Goal: Transaction & Acquisition: Purchase product/service

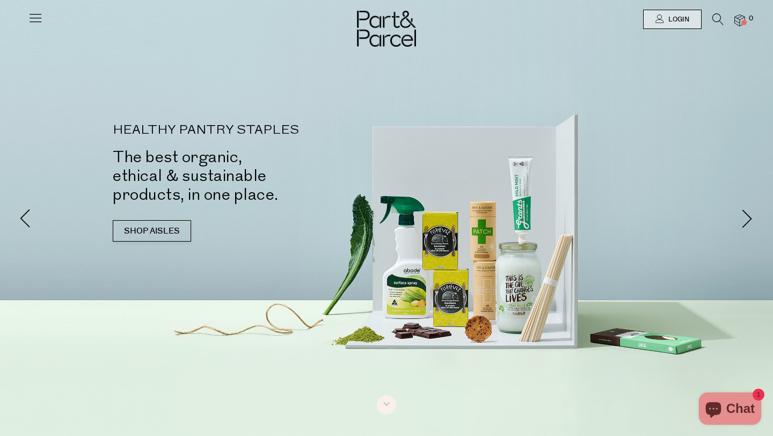
click at [684, 7] on div at bounding box center [386, 19] width 773 height 39
click at [671, 19] on span "Login" at bounding box center [678, 19] width 24 height 9
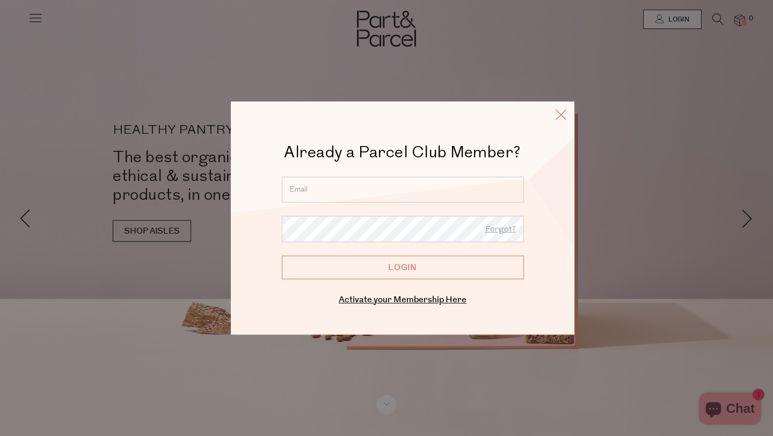
click at [561, 111] on icon at bounding box center [561, 115] width 16 height 16
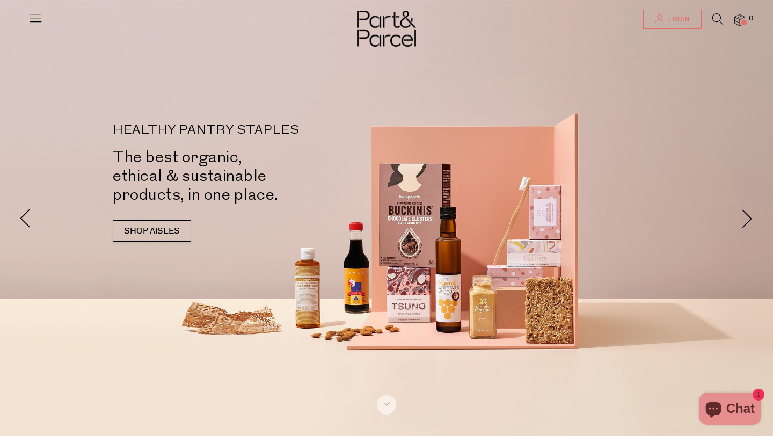
click at [657, 23] on link "Login" at bounding box center [672, 19] width 59 height 19
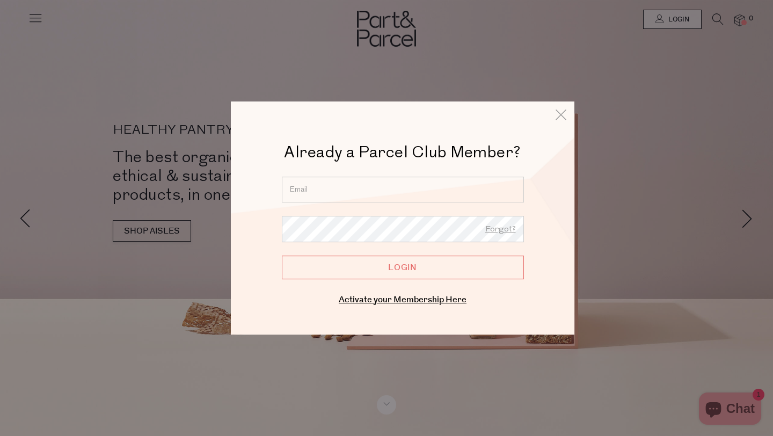
click at [393, 180] on input "email" at bounding box center [403, 190] width 242 height 26
type input "bec@peachespilates.com"
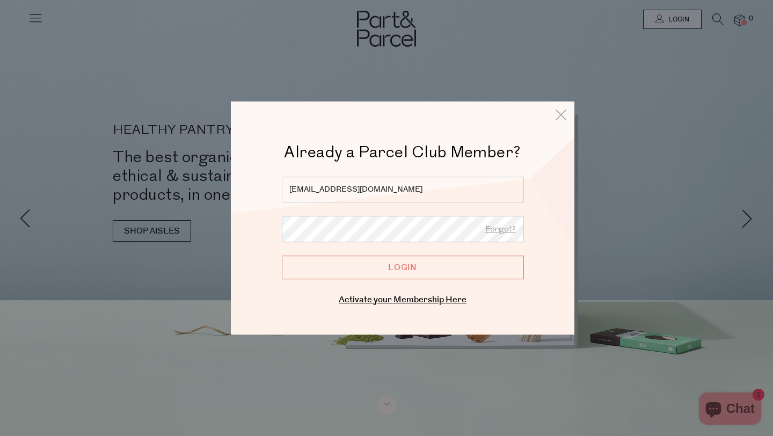
click at [389, 265] on input "Login" at bounding box center [403, 268] width 242 height 24
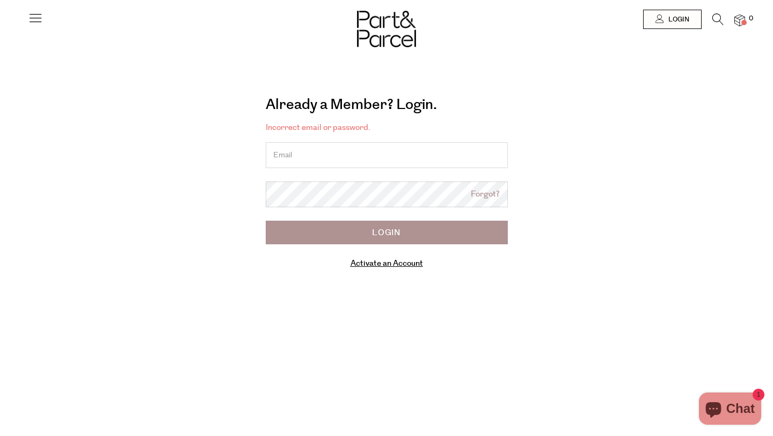
click at [299, 158] on input "email" at bounding box center [387, 155] width 242 height 26
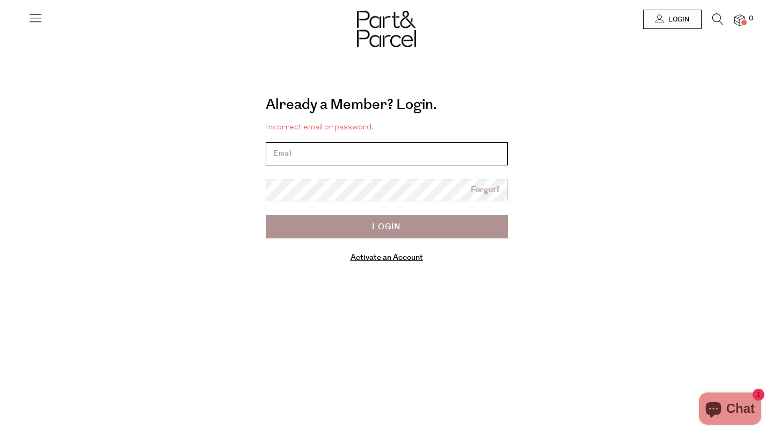
click at [367, 150] on input "email" at bounding box center [387, 153] width 242 height 23
type input "bec@peachespilates.com"
click at [350, 223] on input "Login" at bounding box center [387, 227] width 242 height 24
click at [345, 155] on input "email" at bounding box center [387, 153] width 242 height 23
type input "[EMAIL_ADDRESS][DOMAIN_NAME]"
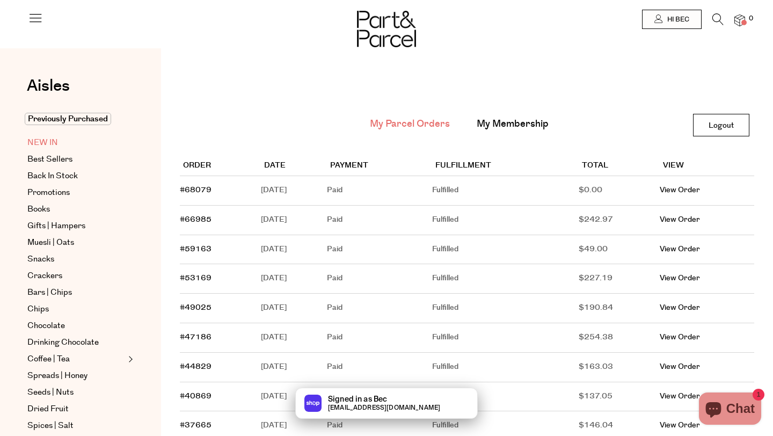
click at [40, 141] on span "NEW IN" at bounding box center [42, 142] width 31 height 13
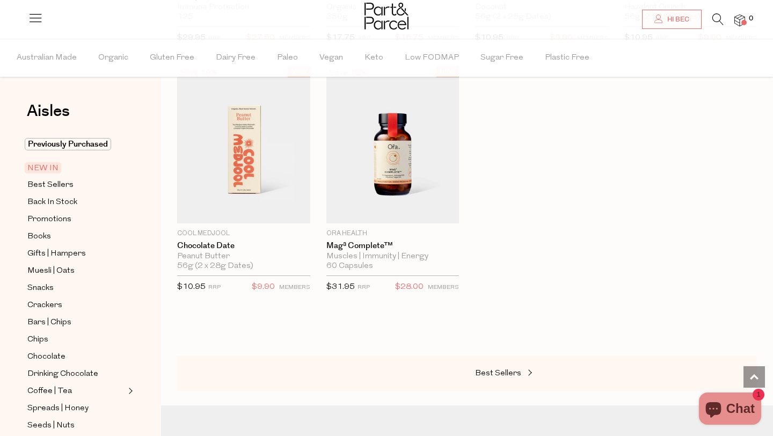
scroll to position [834, 0]
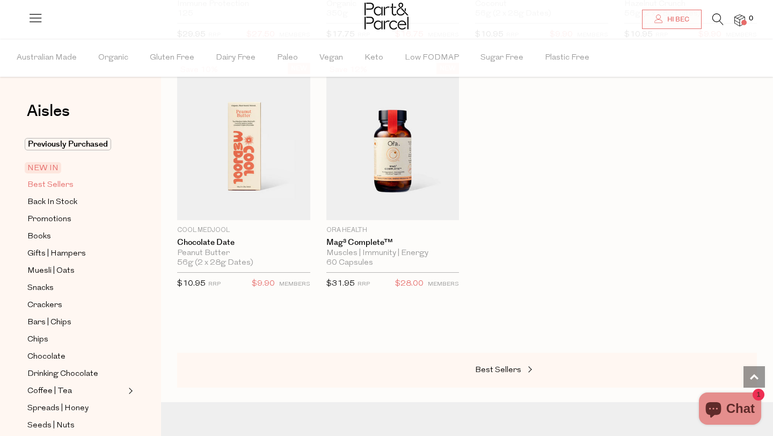
click at [57, 182] on span "Best Sellers" at bounding box center [50, 185] width 46 height 13
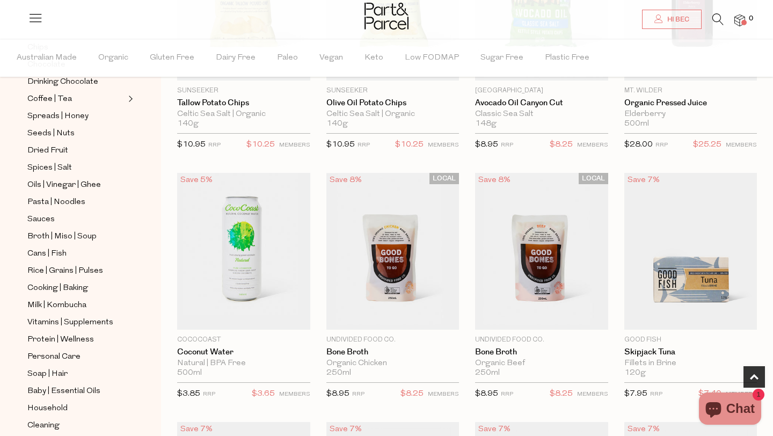
scroll to position [482, 0]
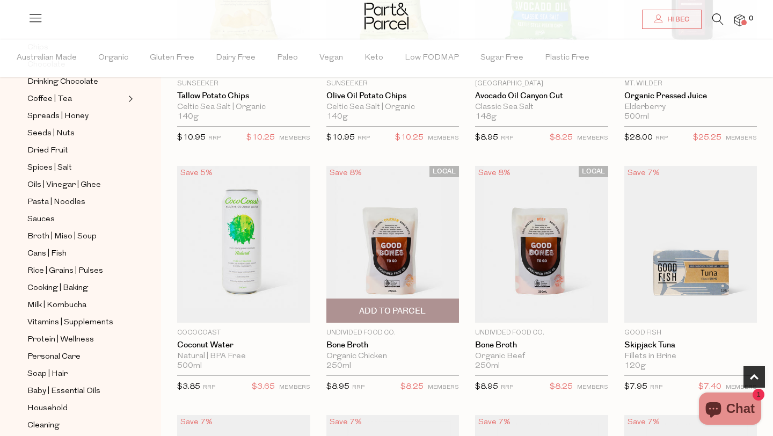
click at [398, 301] on span "Add To Parcel" at bounding box center [393, 310] width 127 height 23
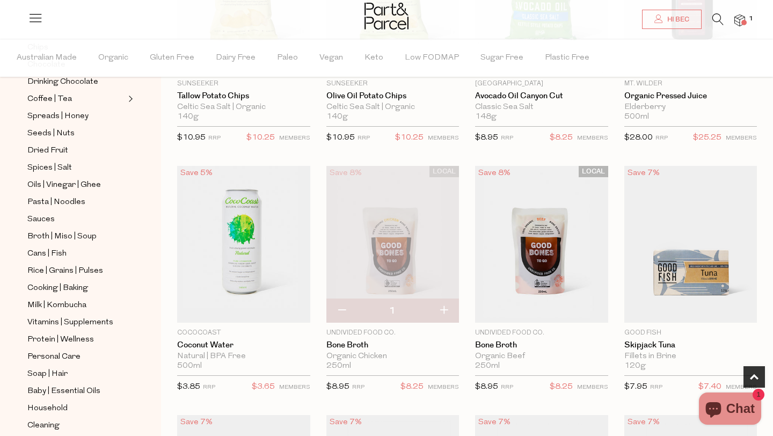
click at [446, 309] on button "button" at bounding box center [444, 311] width 31 height 24
type input "2"
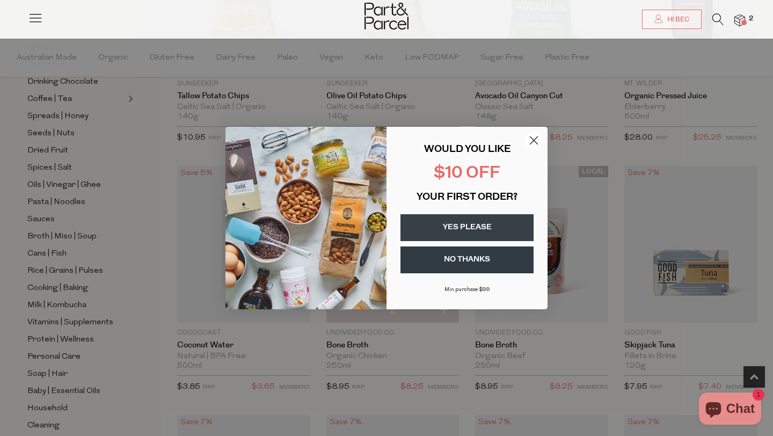
click at [540, 134] on circle "Close dialog" at bounding box center [534, 141] width 18 height 18
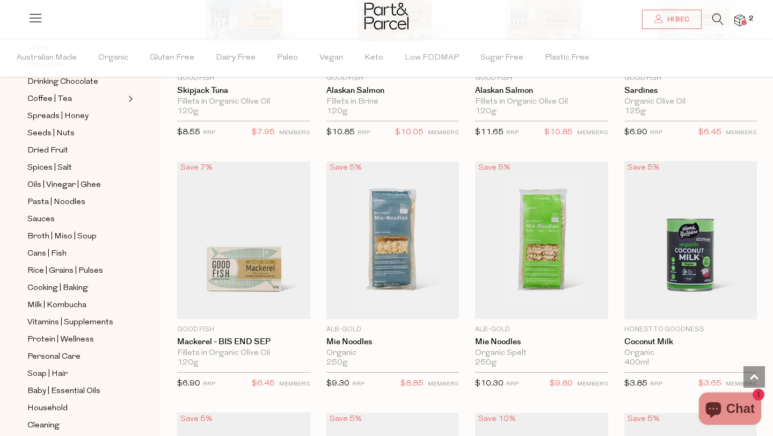
scroll to position [1013, 0]
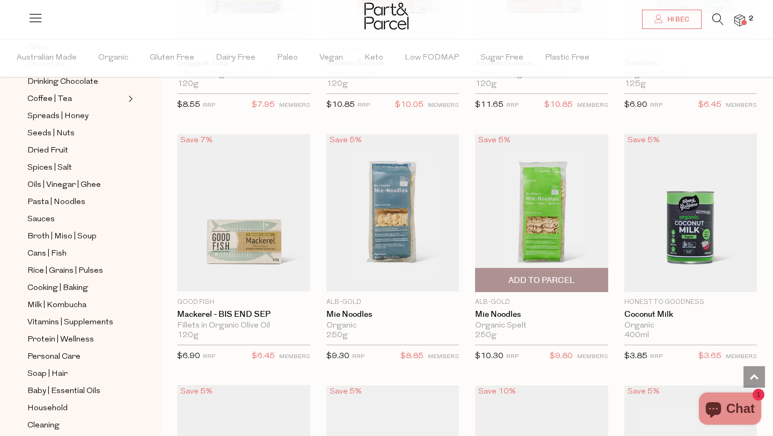
click at [560, 279] on span "Add To Parcel" at bounding box center [542, 280] width 67 height 11
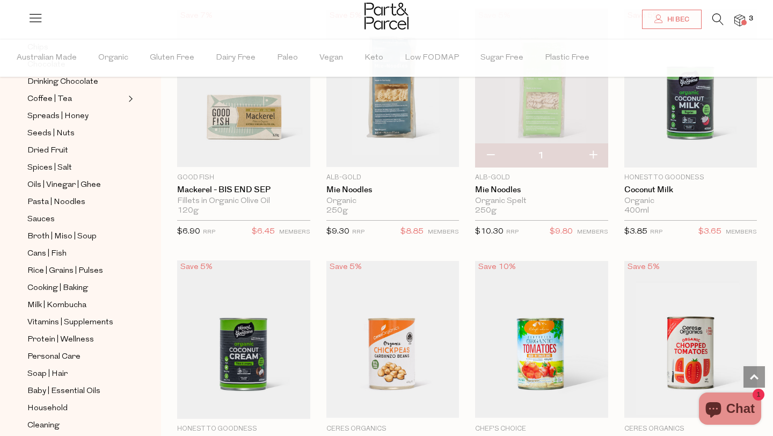
scroll to position [1138, 0]
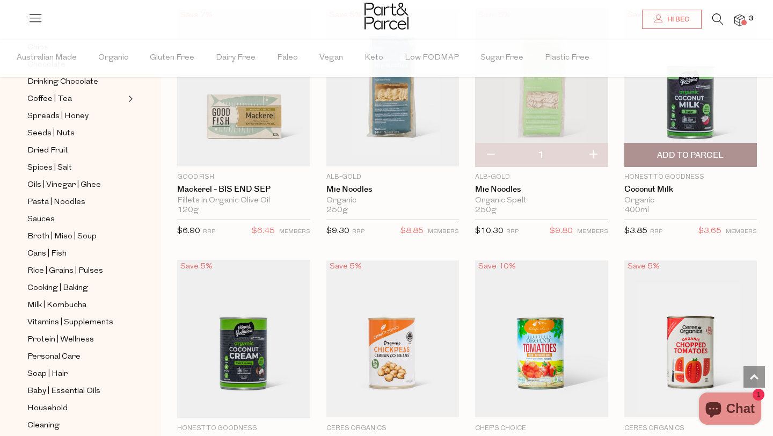
click at [707, 150] on span "Add To Parcel" at bounding box center [690, 155] width 67 height 11
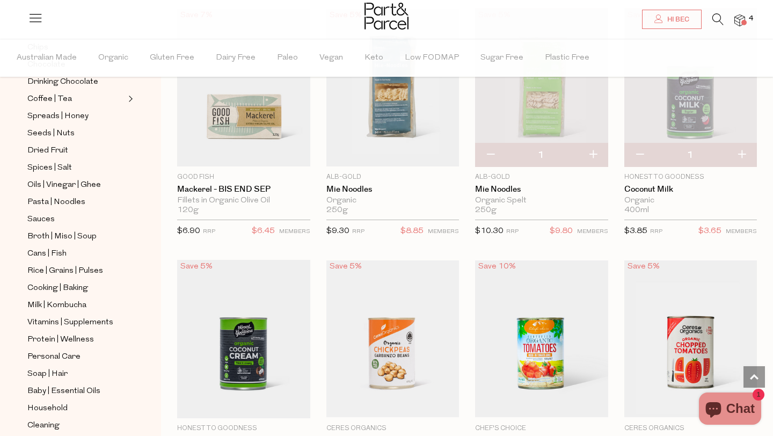
click at [746, 148] on button "button" at bounding box center [742, 155] width 31 height 24
type input "2"
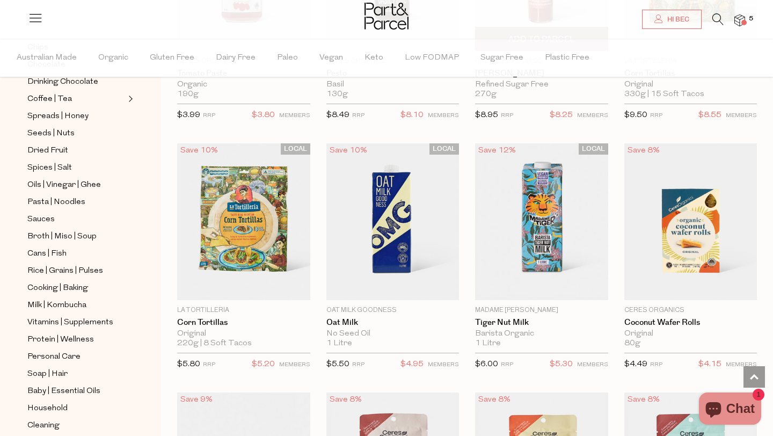
scroll to position [1758, 0]
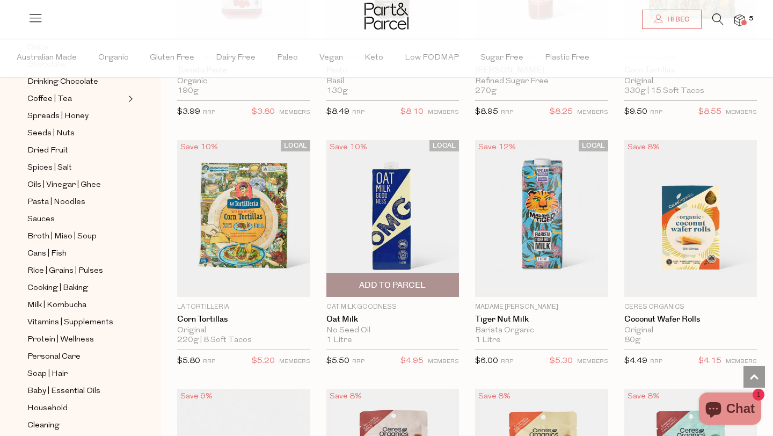
click at [391, 286] on span "Add To Parcel" at bounding box center [392, 285] width 67 height 11
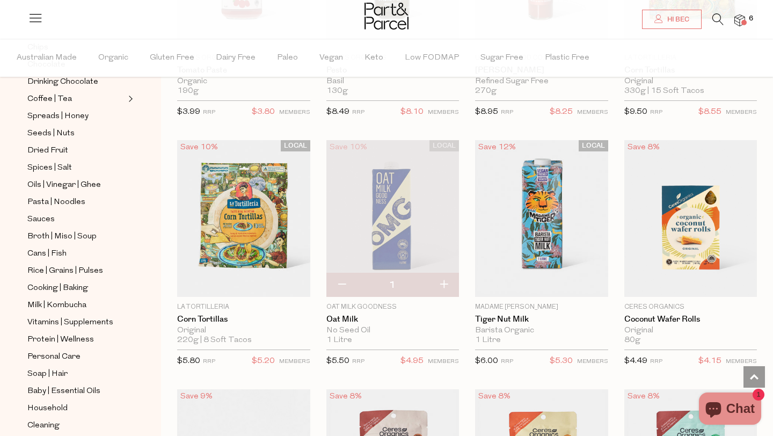
click at [444, 283] on button "button" at bounding box center [444, 285] width 31 height 24
type input "2"
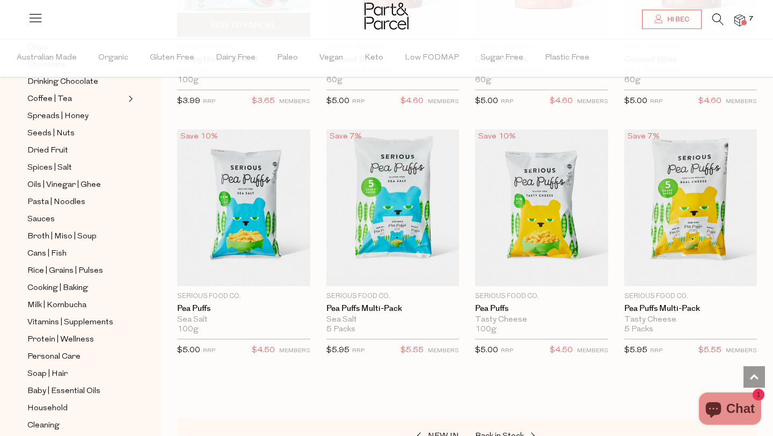
scroll to position [2269, 0]
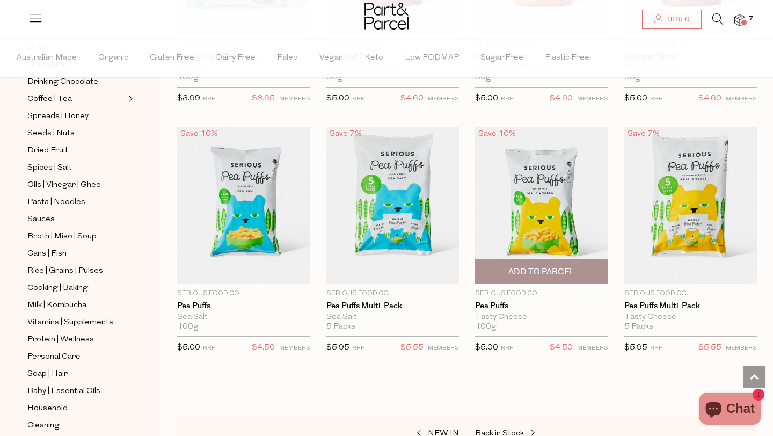
click at [558, 266] on span "Add To Parcel" at bounding box center [542, 271] width 67 height 11
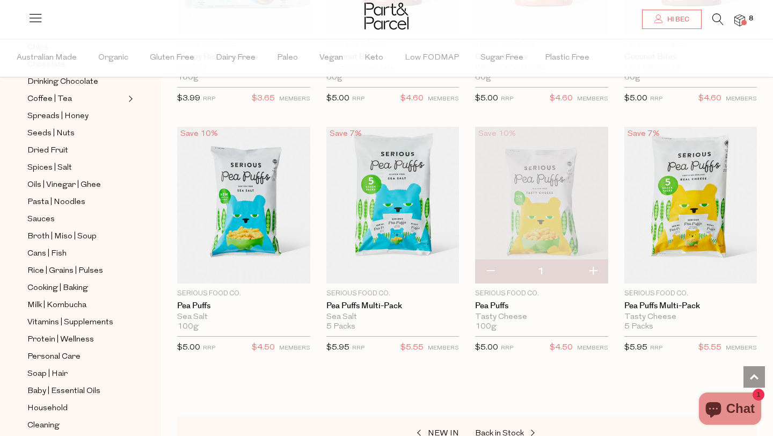
click at [592, 270] on button "button" at bounding box center [593, 272] width 31 height 24
type input "2"
click at [412, 268] on span "Add To Parcel" at bounding box center [392, 271] width 67 height 11
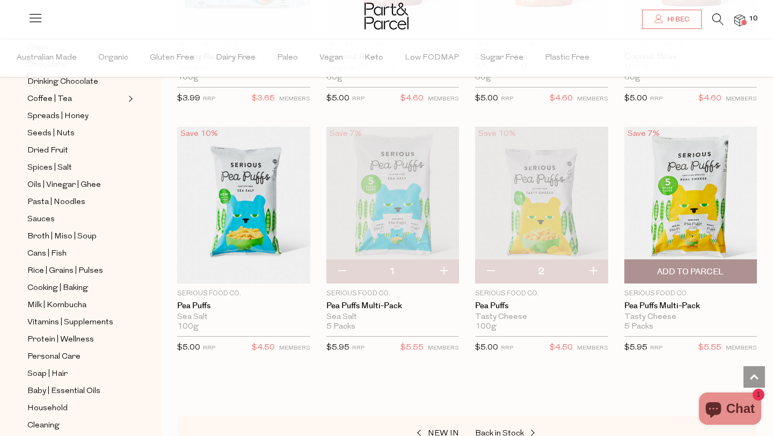
click at [704, 266] on span "Add To Parcel" at bounding box center [690, 271] width 67 height 11
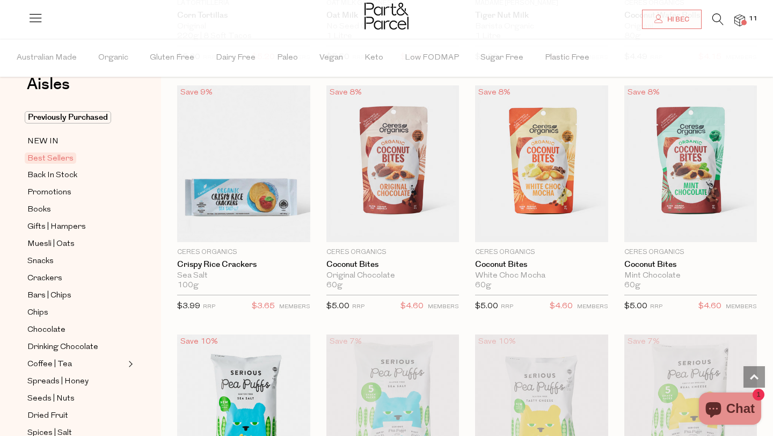
scroll to position [0, 0]
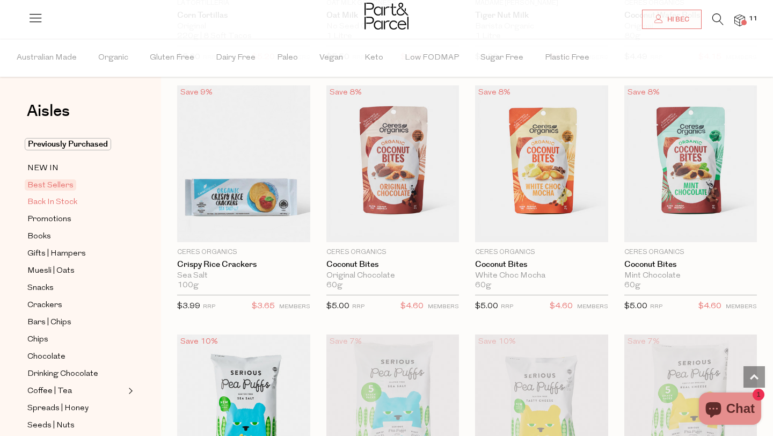
click at [43, 197] on span "Back In Stock" at bounding box center [52, 202] width 50 height 13
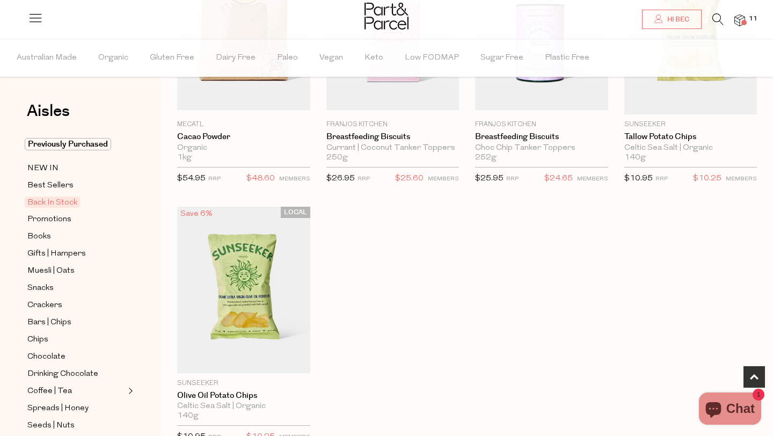
scroll to position [442, 0]
click at [63, 219] on span "Promotions" at bounding box center [49, 219] width 44 height 13
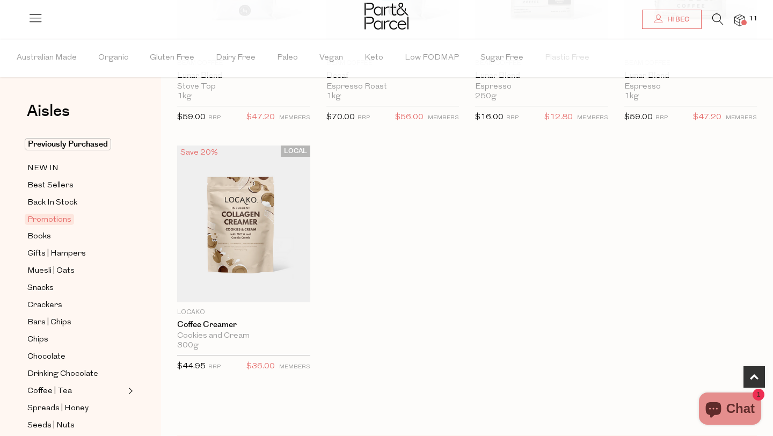
scroll to position [837, 0]
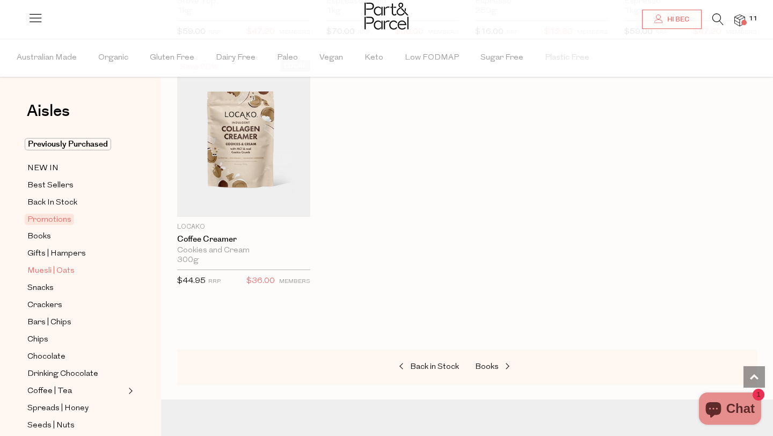
click at [45, 275] on span "Muesli | Oats" at bounding box center [50, 271] width 47 height 13
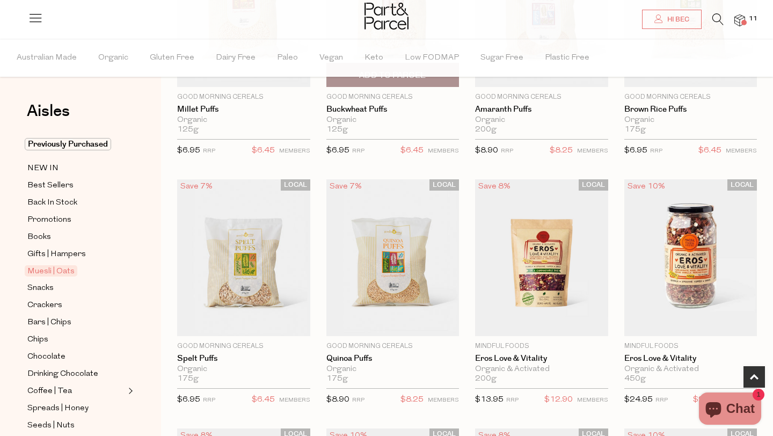
scroll to position [211, 0]
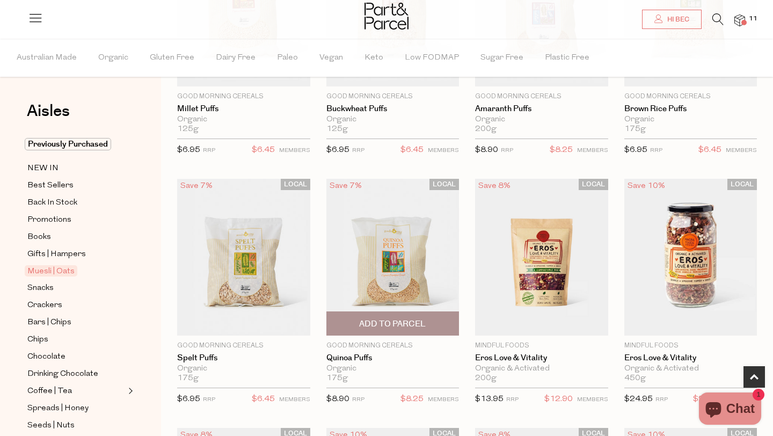
click at [402, 322] on span "Add To Parcel" at bounding box center [392, 323] width 67 height 11
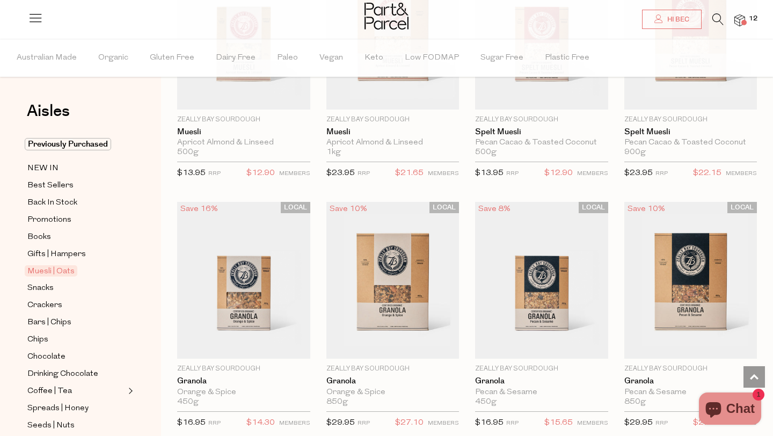
scroll to position [1770, 0]
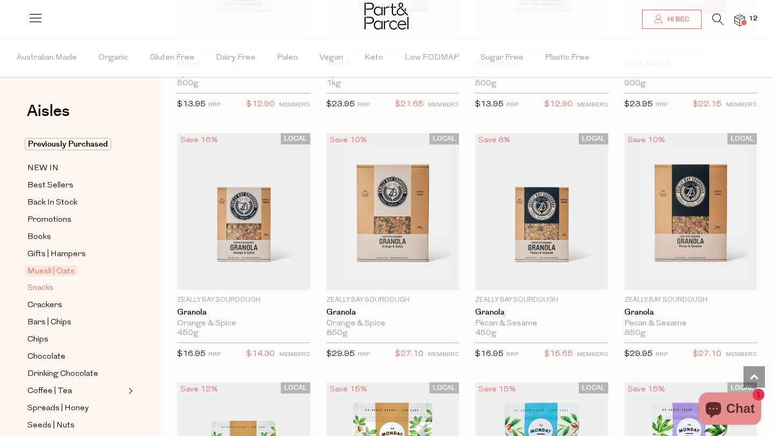
click at [31, 285] on span "Snacks" at bounding box center [40, 288] width 26 height 13
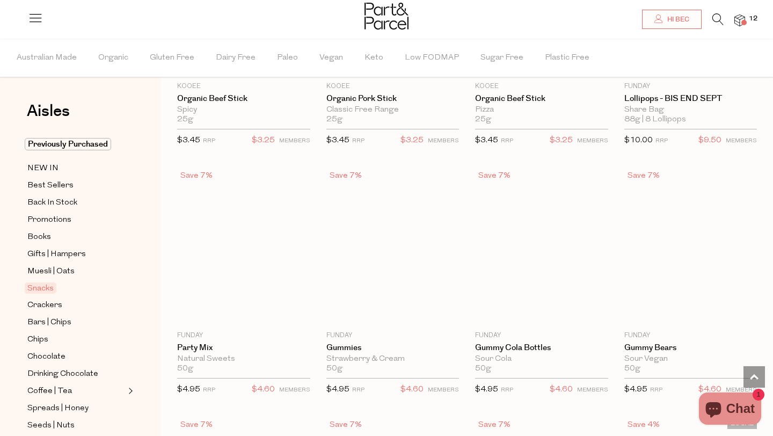
scroll to position [37, 0]
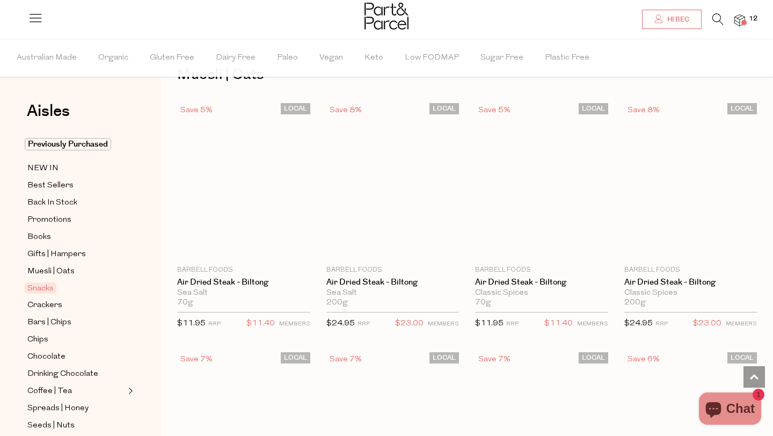
type input "2"
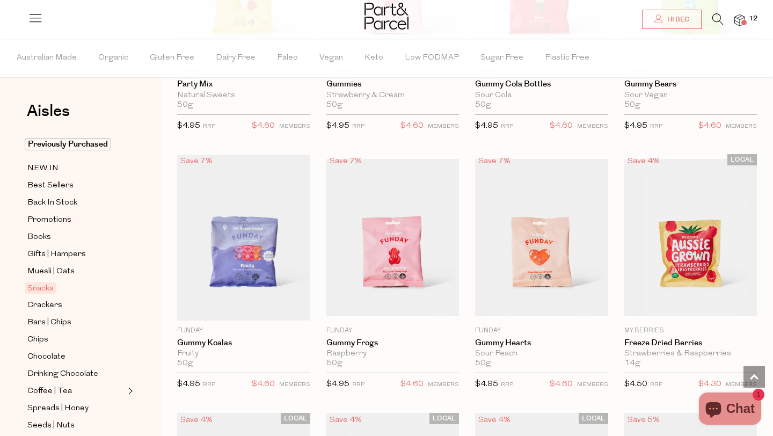
scroll to position [1017, 0]
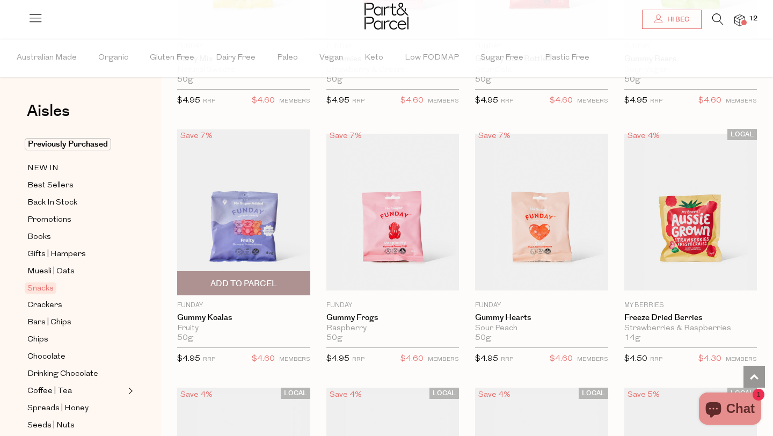
click at [270, 285] on span "Add To Parcel" at bounding box center [244, 283] width 67 height 11
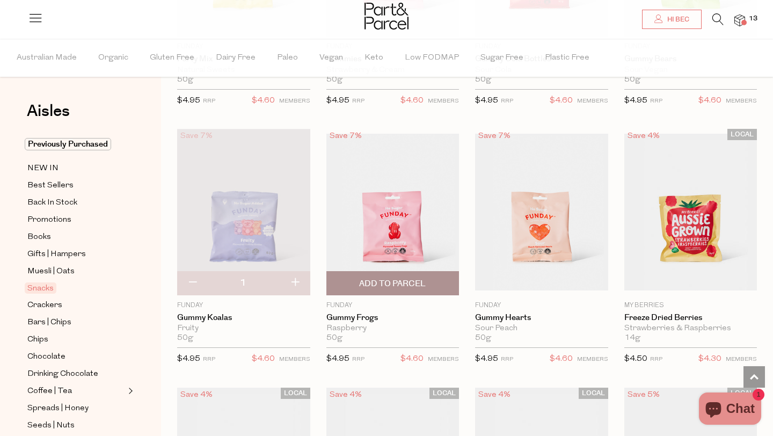
click at [380, 278] on span "Add To Parcel" at bounding box center [392, 283] width 67 height 11
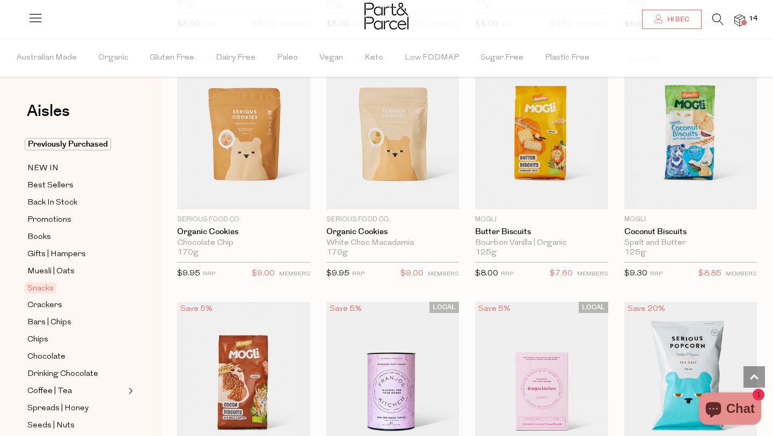
scroll to position [2108, 0]
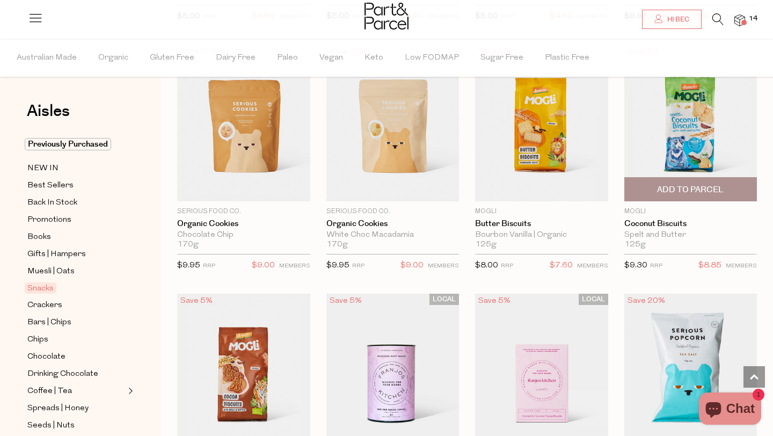
click at [715, 184] on span "Add To Parcel" at bounding box center [690, 189] width 67 height 11
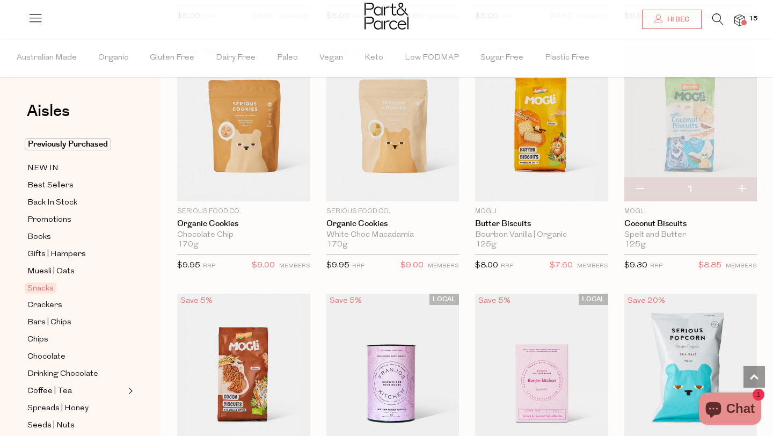
click at [744, 187] on button "button" at bounding box center [742, 190] width 31 height 24
type input "2"
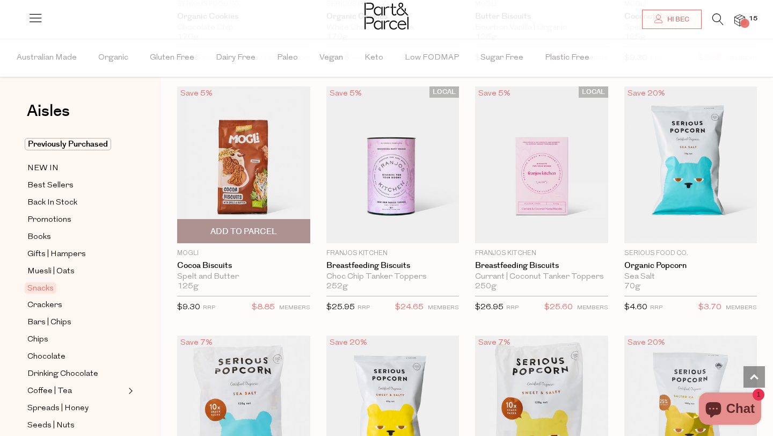
scroll to position [2328, 0]
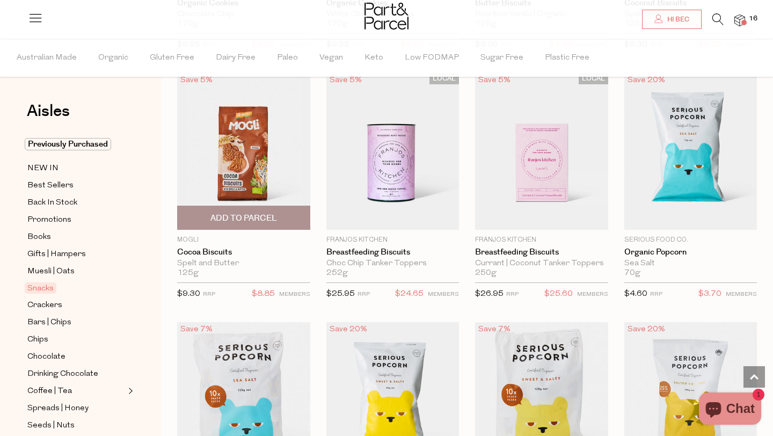
click at [275, 206] on span "Add To Parcel" at bounding box center [243, 217] width 127 height 23
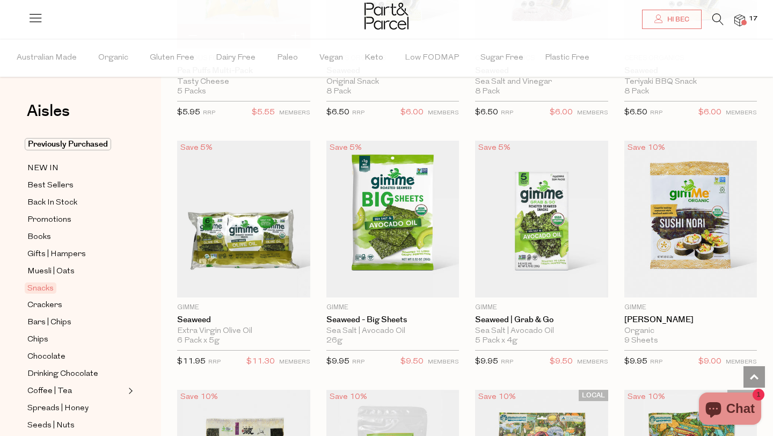
scroll to position [3259, 0]
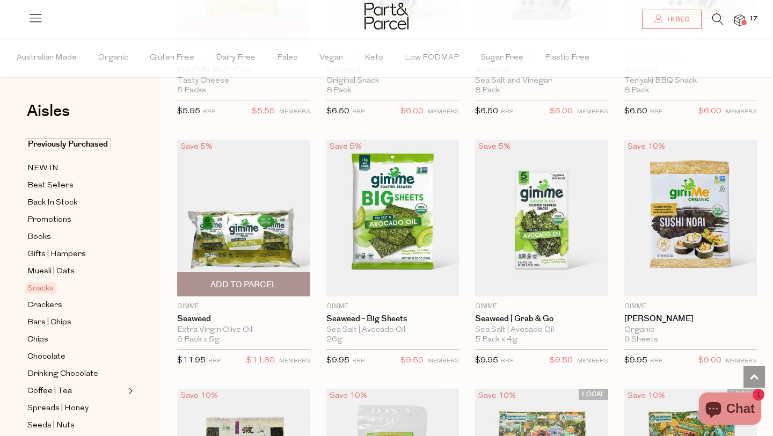
click at [242, 281] on span "Add To Parcel" at bounding box center [244, 284] width 67 height 11
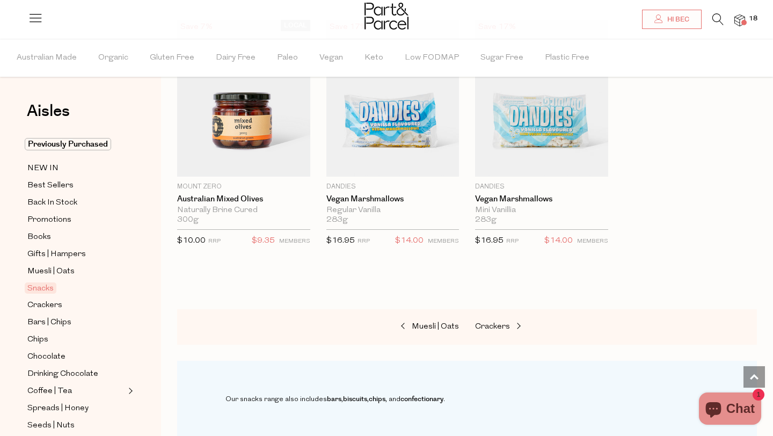
scroll to position [4128, 0]
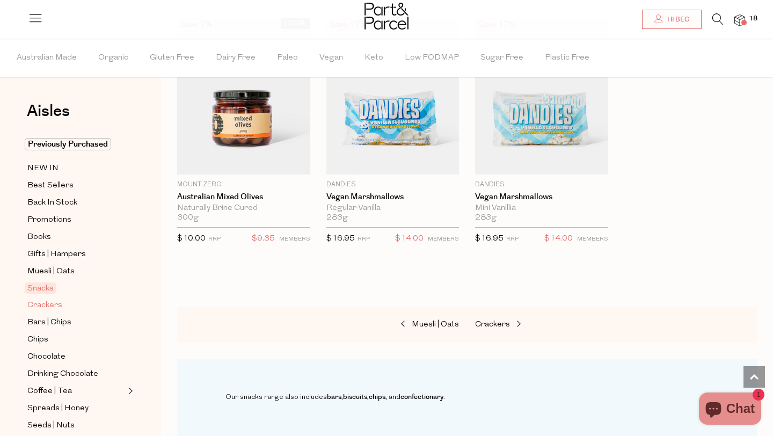
click at [49, 303] on span "Crackers" at bounding box center [44, 305] width 35 height 13
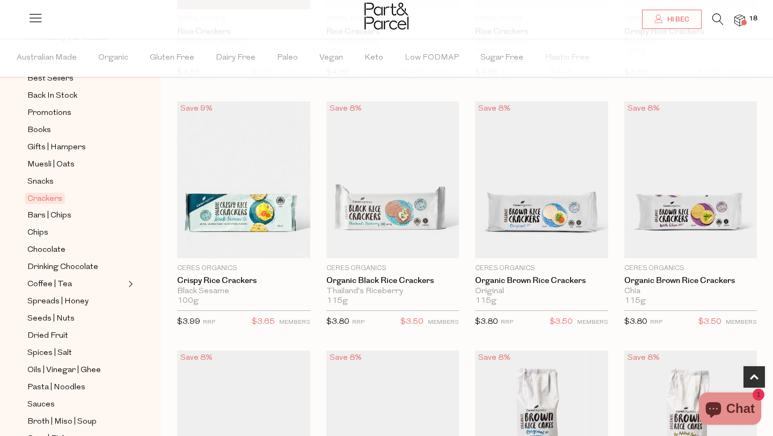
scroll to position [290, 0]
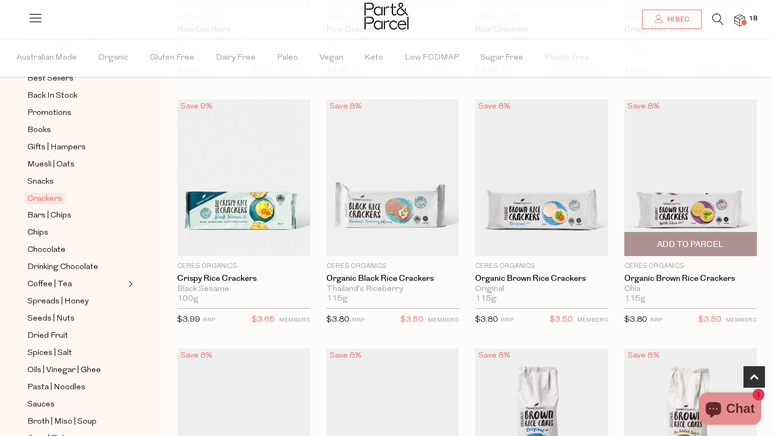
click at [672, 246] on span "Add To Parcel" at bounding box center [690, 244] width 67 height 11
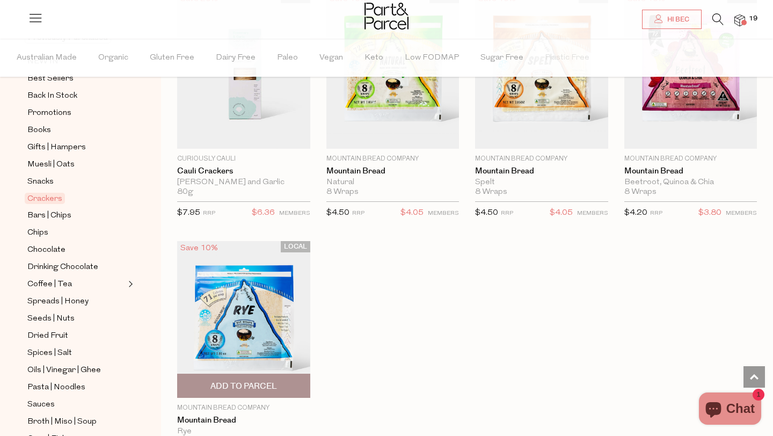
scroll to position [2142, 0]
click at [256, 385] on span "Add To Parcel" at bounding box center [244, 385] width 67 height 11
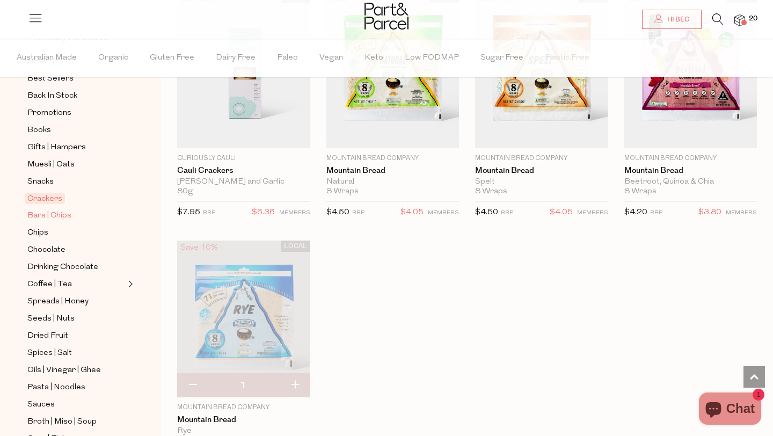
click at [62, 215] on span "Bars | Chips" at bounding box center [49, 215] width 44 height 13
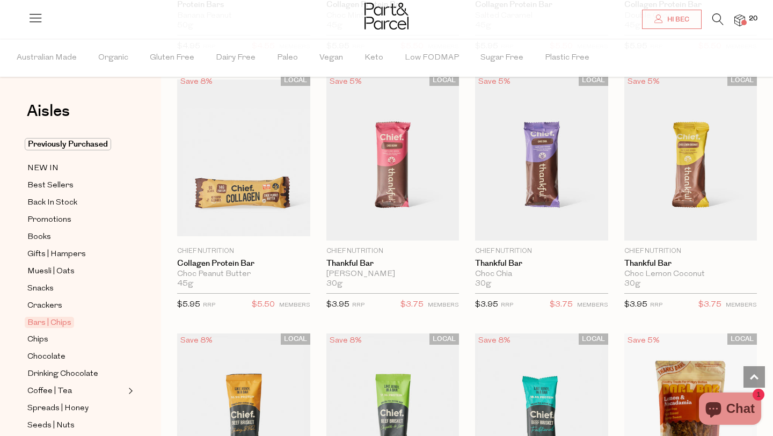
scroll to position [1195, 0]
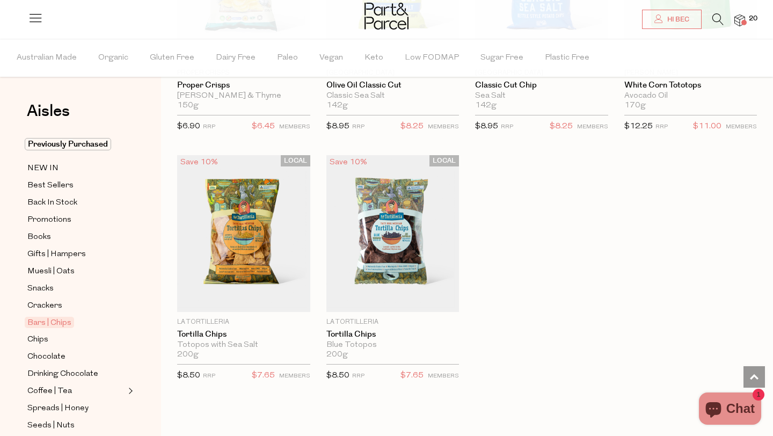
scroll to position [4269, 0]
click at [40, 340] on span "Chips" at bounding box center [37, 339] width 21 height 13
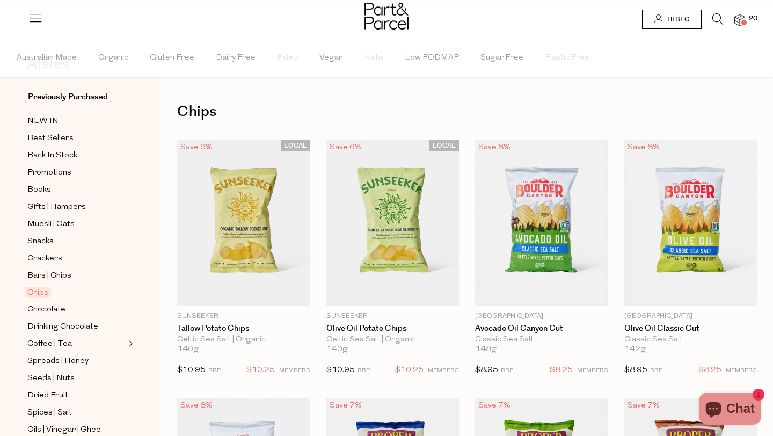
scroll to position [65, 0]
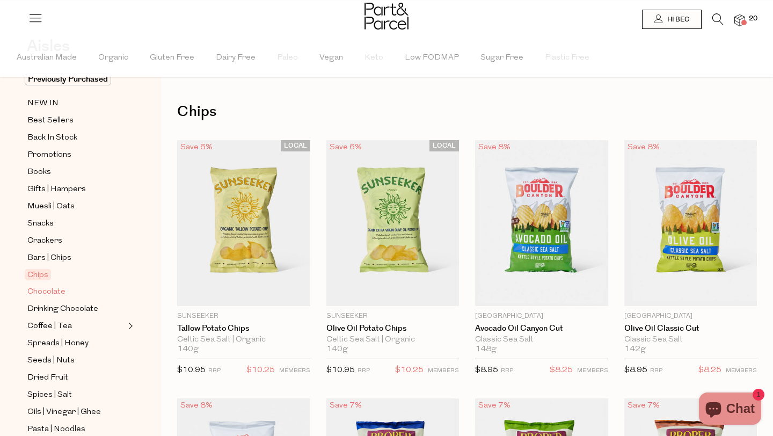
click at [47, 291] on span "Chocolate" at bounding box center [46, 292] width 38 height 13
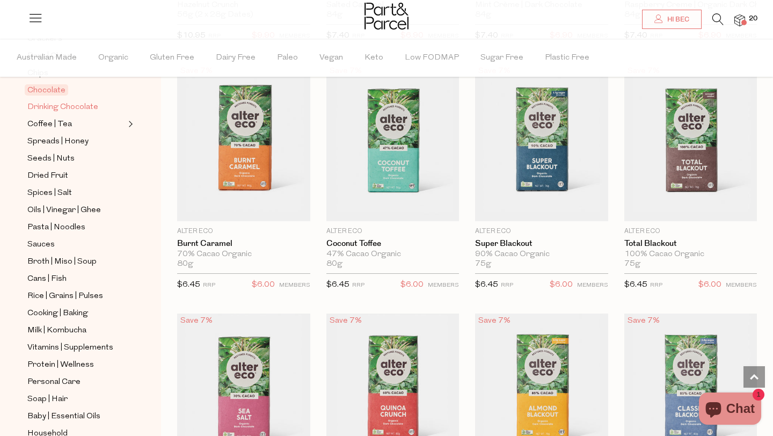
scroll to position [267, 0]
click at [46, 130] on span "Coffee | Tea" at bounding box center [49, 124] width 45 height 13
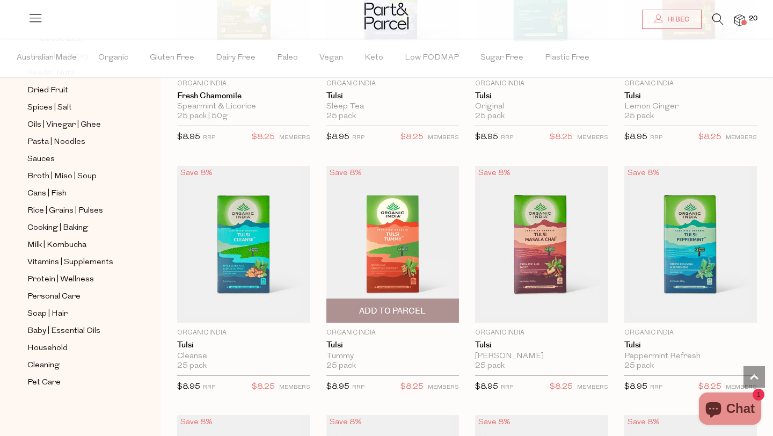
scroll to position [1488, 0]
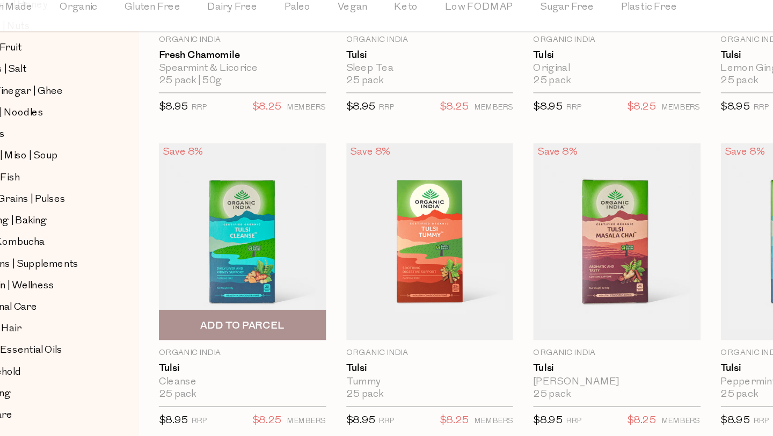
click at [233, 306] on span "Add To Parcel" at bounding box center [244, 311] width 67 height 11
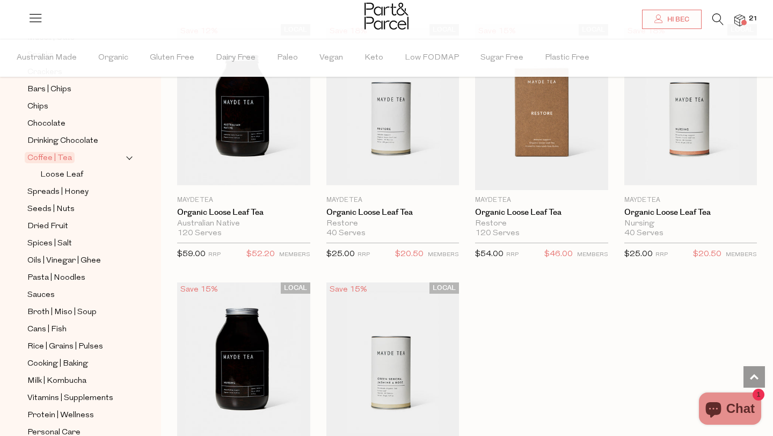
scroll to position [222, 0]
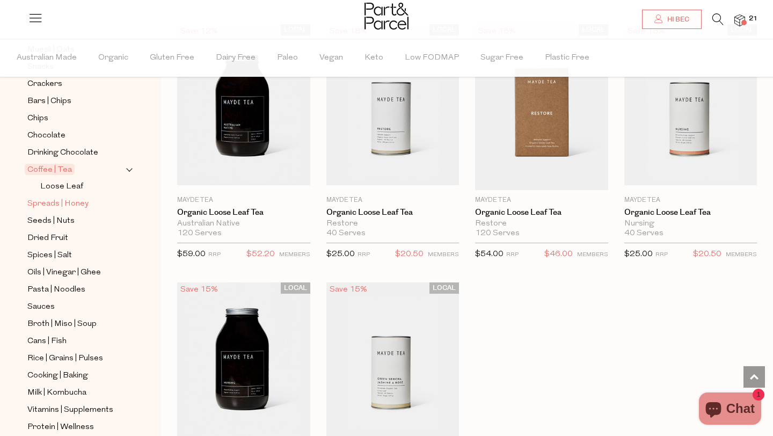
click at [53, 202] on span "Spreads | Honey" at bounding box center [57, 204] width 61 height 13
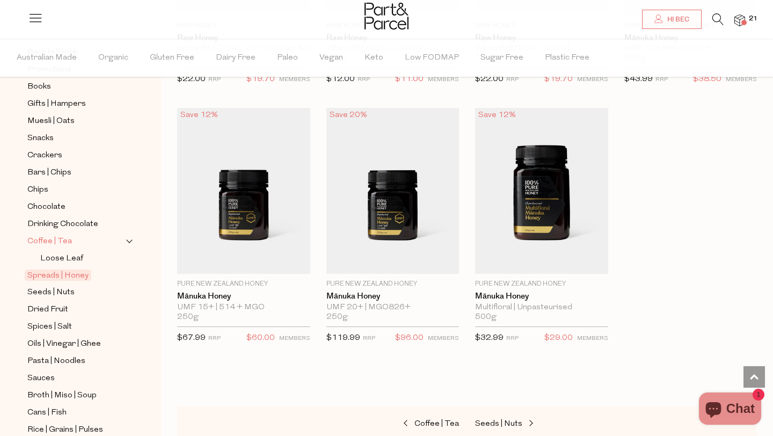
scroll to position [161, 0]
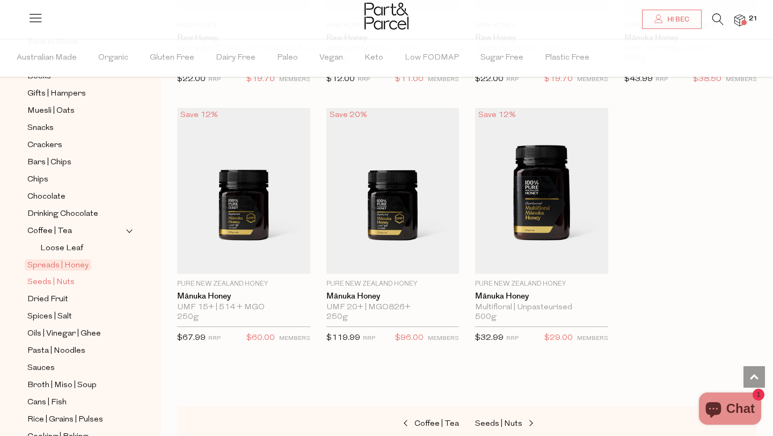
click at [56, 278] on span "Seeds | Nuts" at bounding box center [50, 282] width 47 height 13
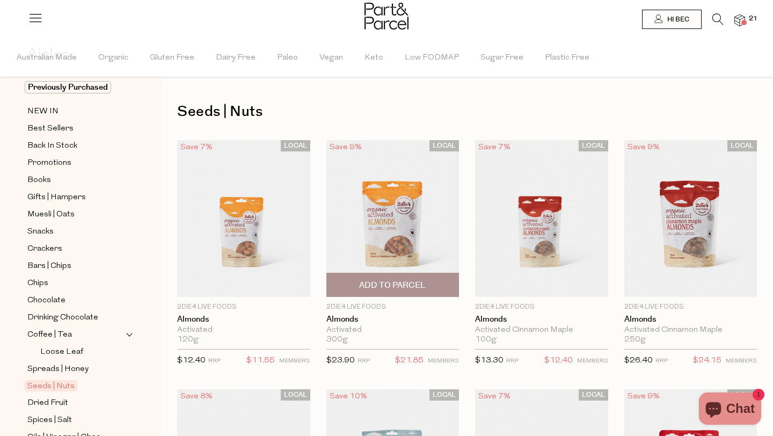
scroll to position [182, 0]
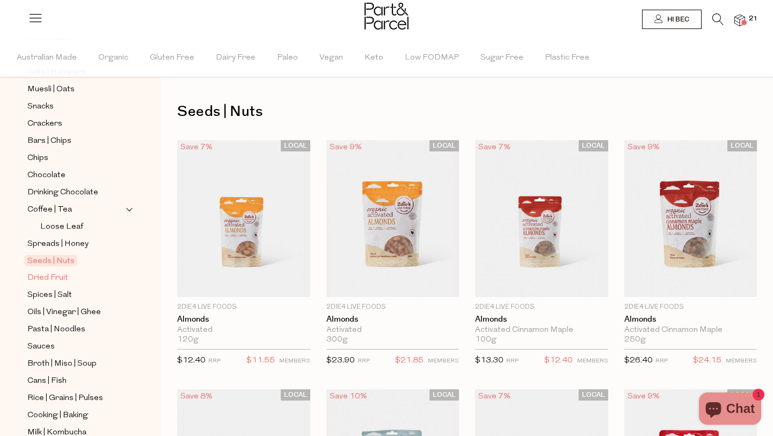
click at [48, 275] on span "Dried Fruit" at bounding box center [47, 278] width 41 height 13
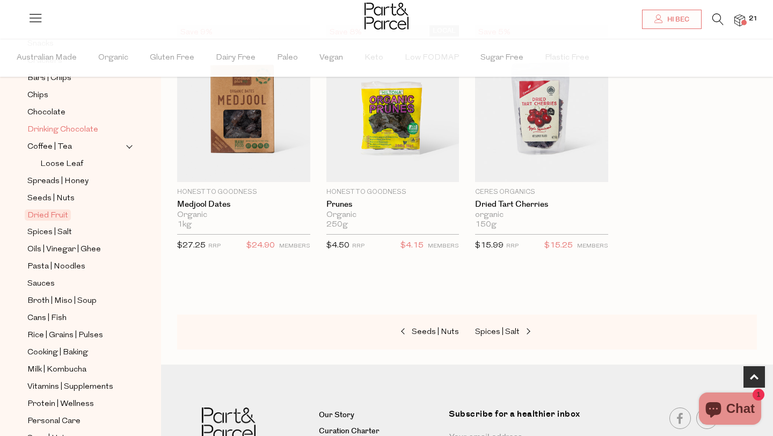
scroll to position [265, 0]
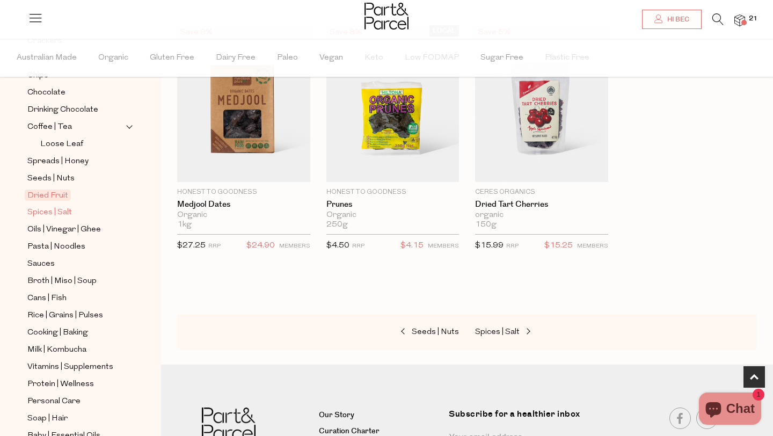
click at [61, 210] on span "Spices | Salt" at bounding box center [49, 212] width 45 height 13
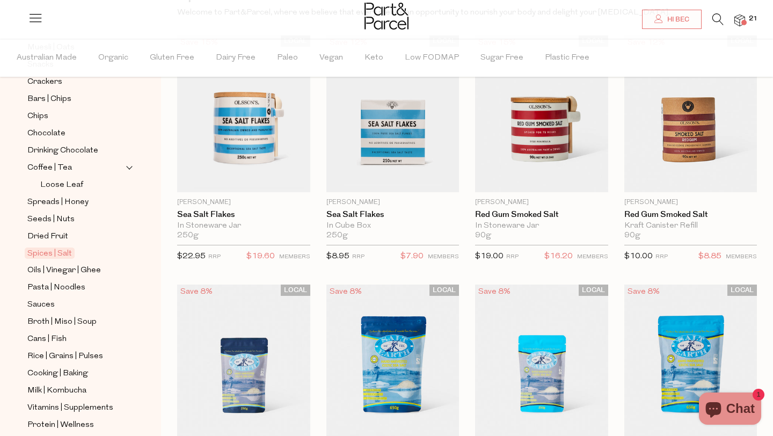
scroll to position [314, 0]
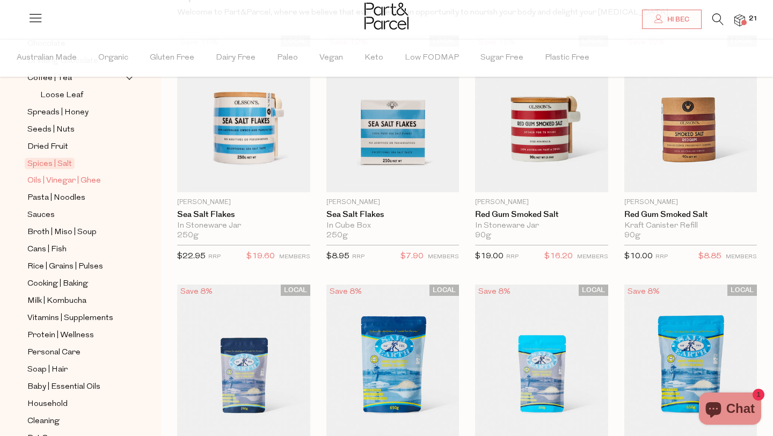
click at [67, 182] on span "Oils | Vinegar | Ghee" at bounding box center [64, 181] width 74 height 13
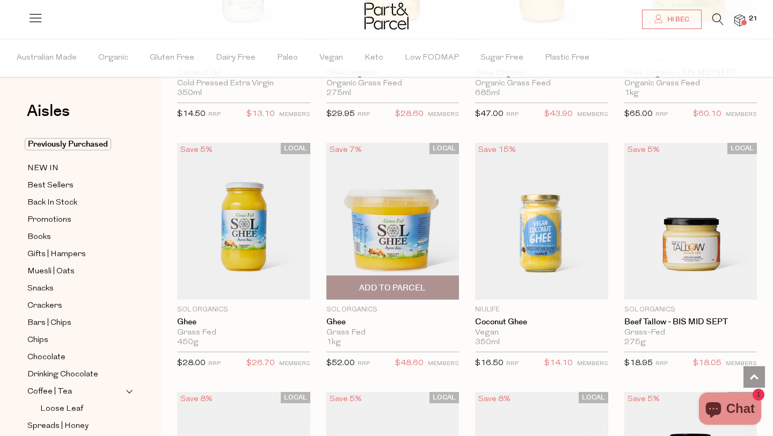
scroll to position [1278, 0]
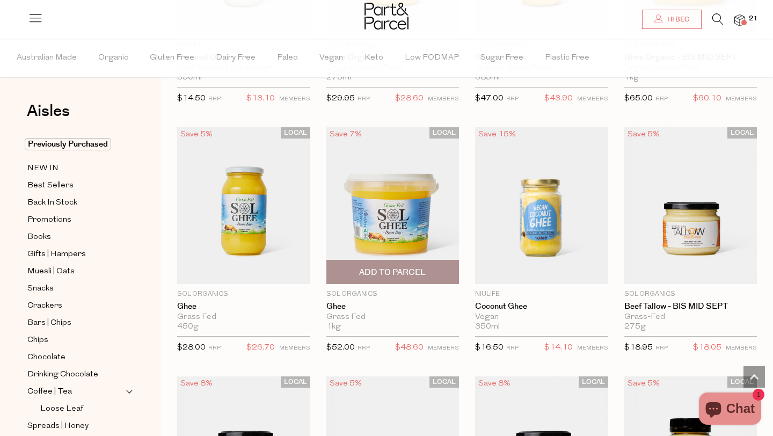
click at [395, 273] on span "Add To Parcel" at bounding box center [392, 272] width 67 height 11
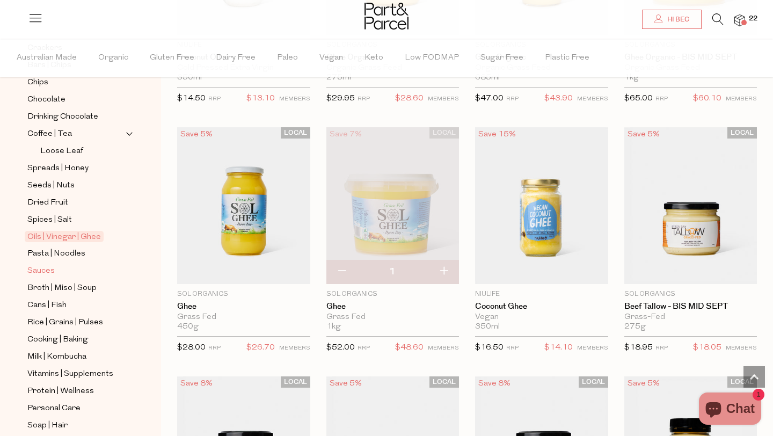
scroll to position [261, 0]
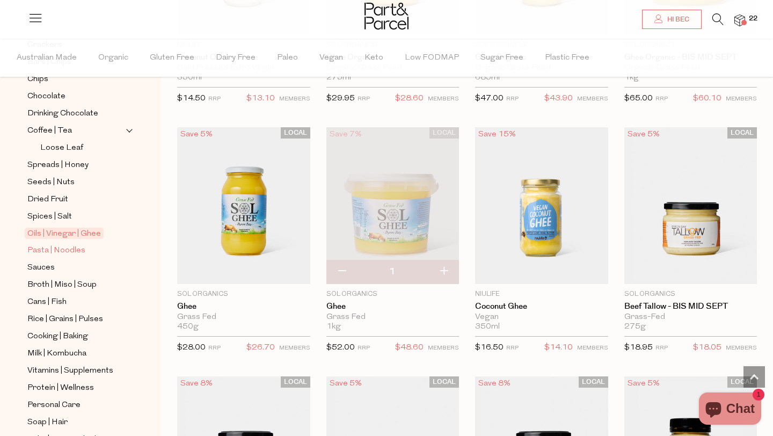
click at [76, 256] on span "Pasta | Noodles" at bounding box center [56, 250] width 58 height 13
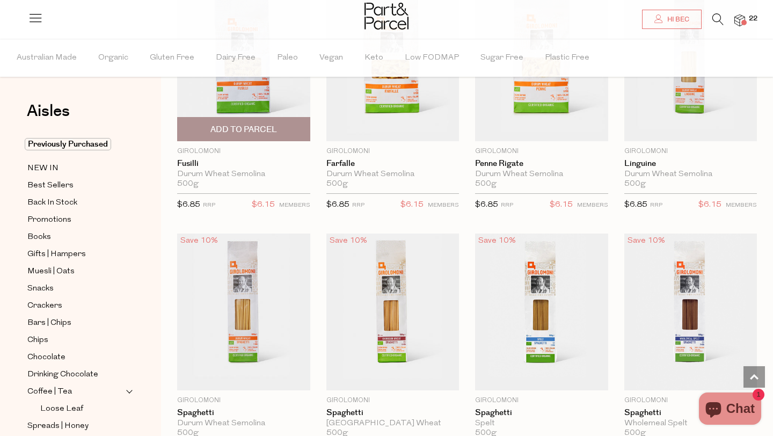
scroll to position [1656, 0]
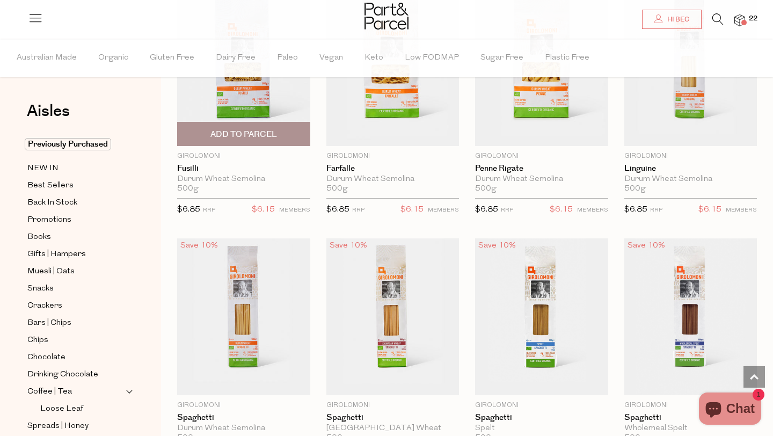
click at [266, 132] on span "Add To Parcel" at bounding box center [244, 134] width 67 height 11
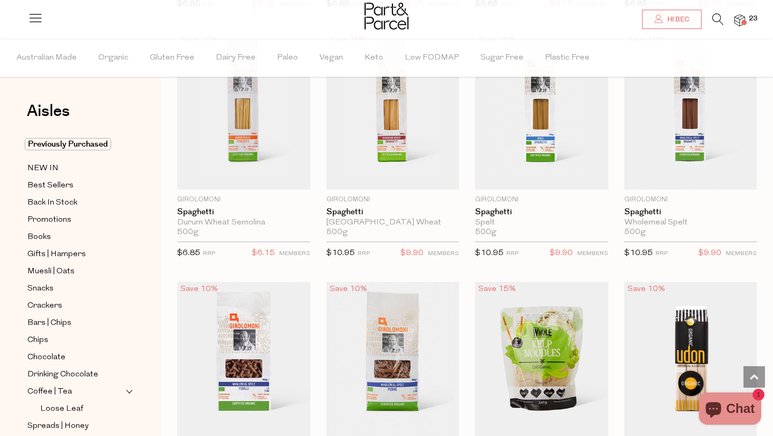
scroll to position [1862, 0]
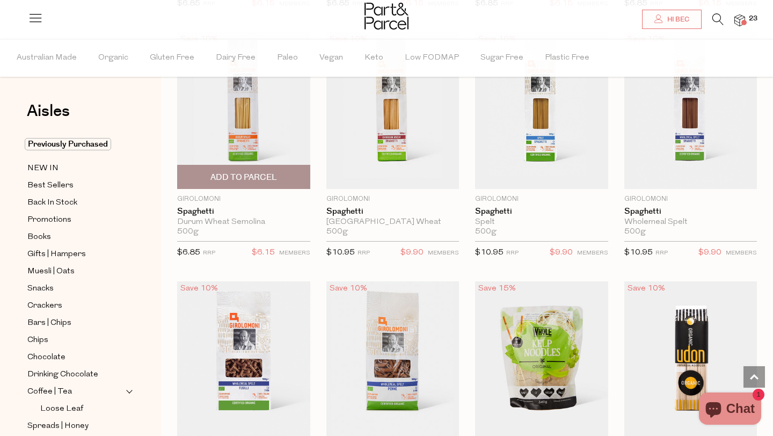
click at [206, 172] on span "Add To Parcel" at bounding box center [243, 176] width 127 height 23
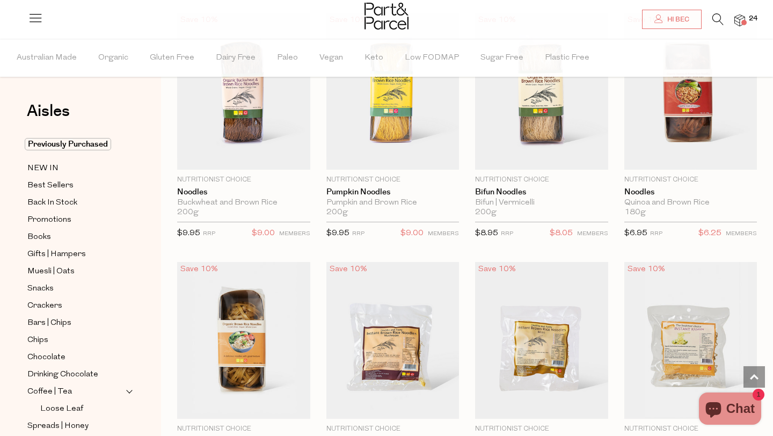
scroll to position [2629, 0]
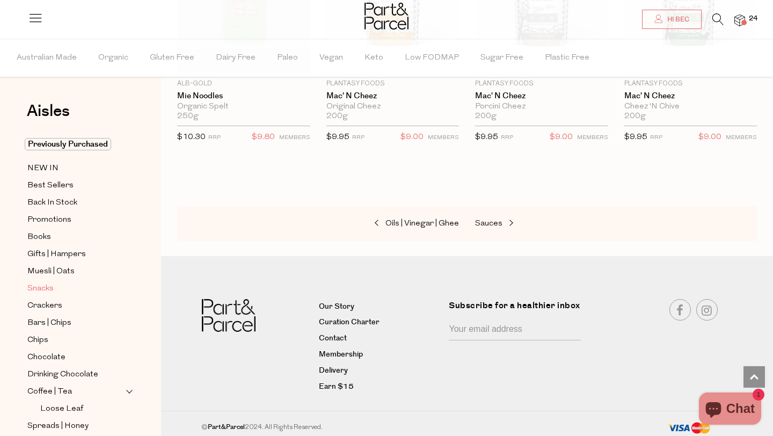
scroll to position [369, 0]
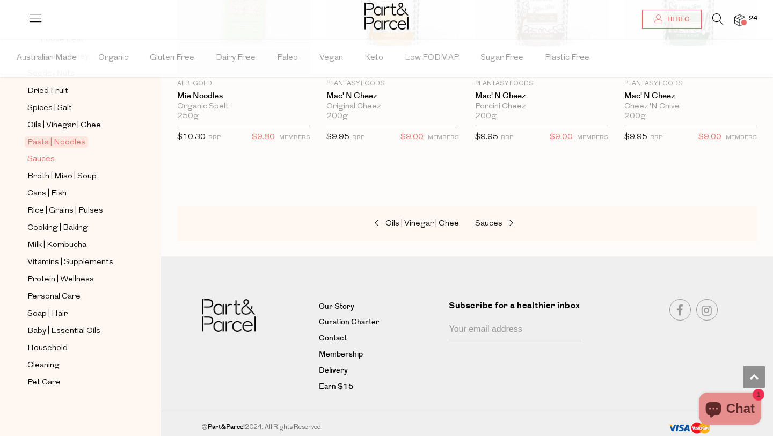
click at [45, 153] on link "Sauces" at bounding box center [76, 159] width 98 height 13
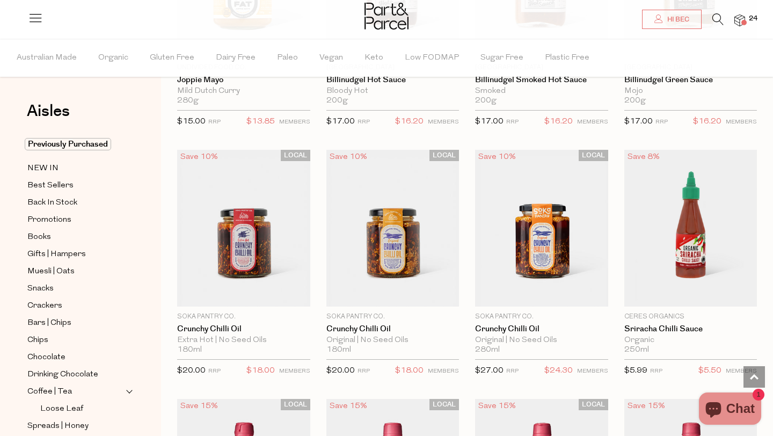
scroll to position [1487, 0]
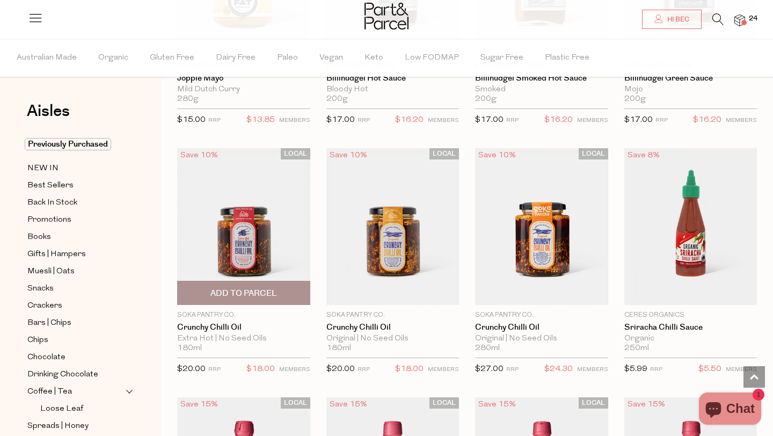
click at [251, 294] on span "Add To Parcel" at bounding box center [244, 293] width 67 height 11
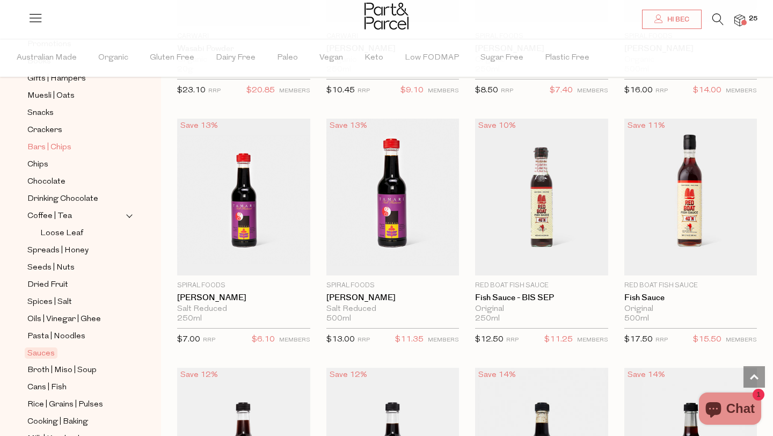
scroll to position [315, 0]
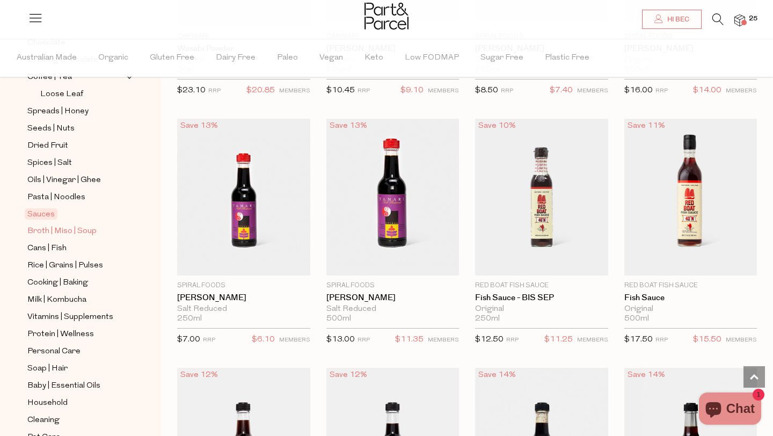
click at [68, 230] on span "Broth | Miso | Soup" at bounding box center [61, 231] width 69 height 13
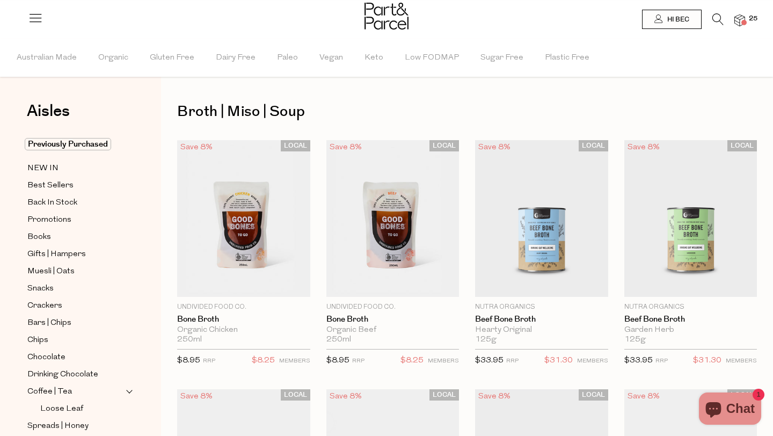
type input "2"
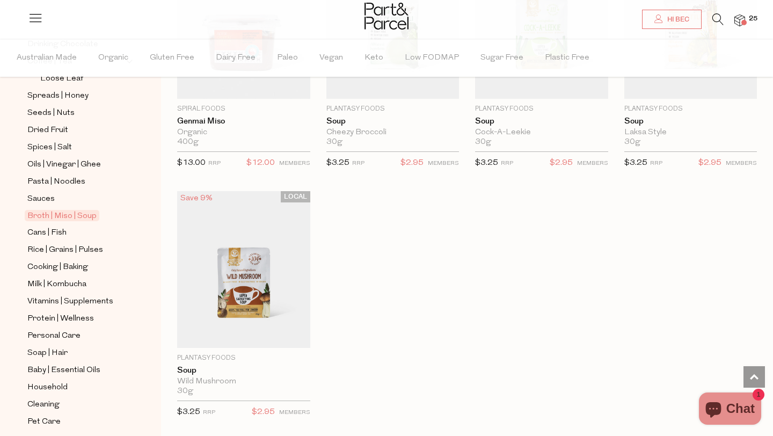
scroll to position [1949, 0]
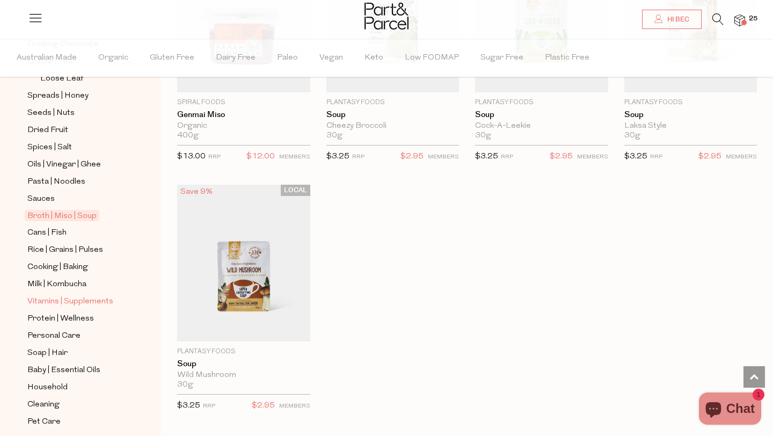
click at [52, 302] on span "Vitamins | Supplements" at bounding box center [70, 301] width 86 height 13
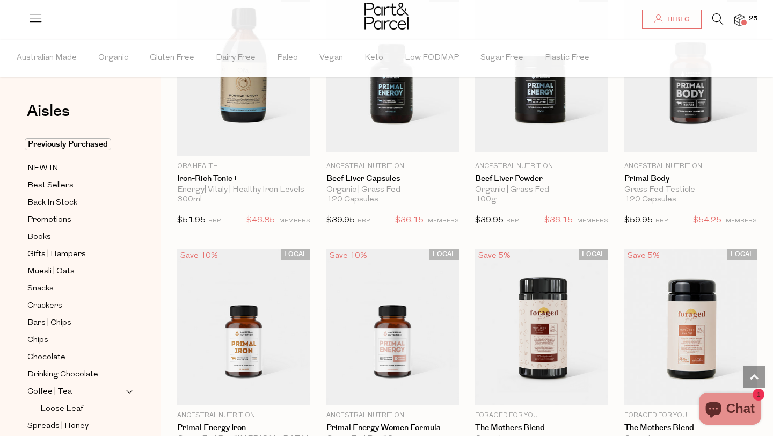
scroll to position [2155, 0]
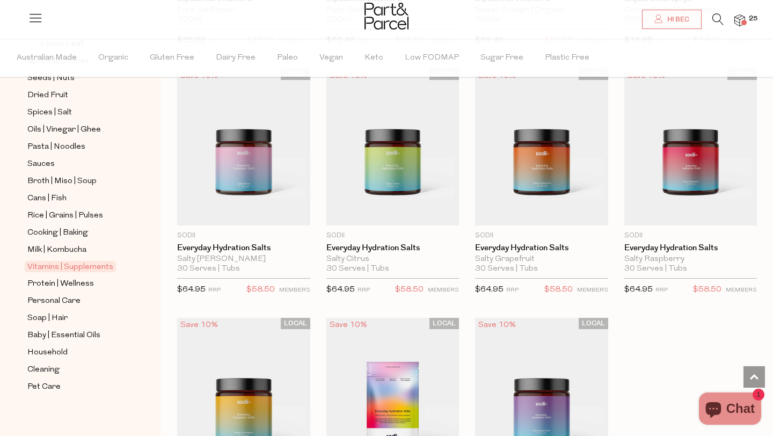
scroll to position [369, 0]
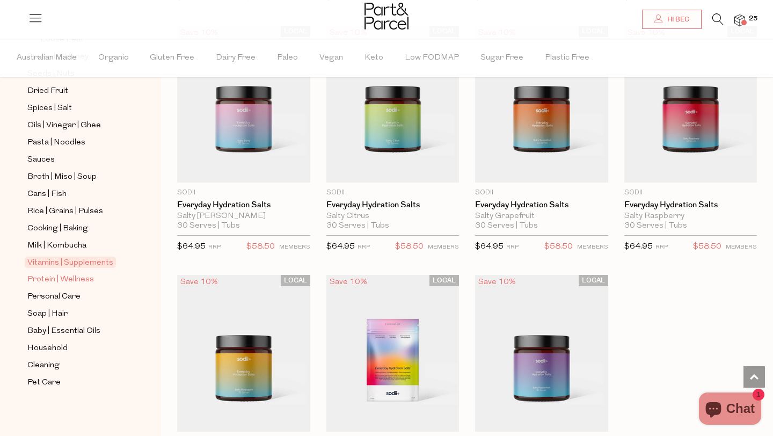
click at [77, 280] on span "Protein | Wellness" at bounding box center [60, 279] width 67 height 13
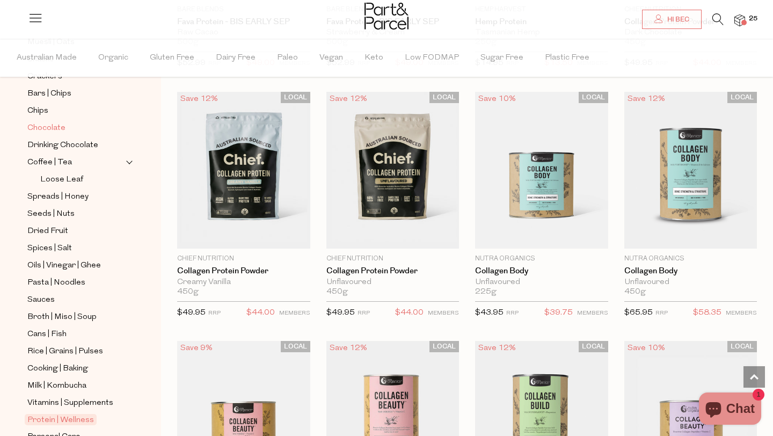
scroll to position [305, 0]
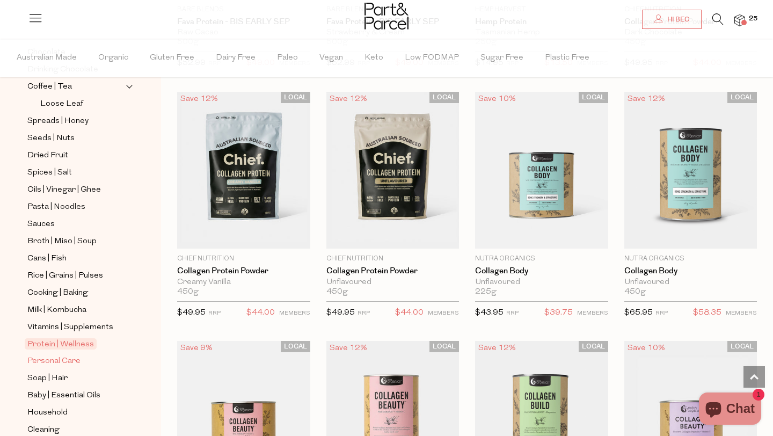
click at [69, 362] on span "Personal Care" at bounding box center [53, 361] width 53 height 13
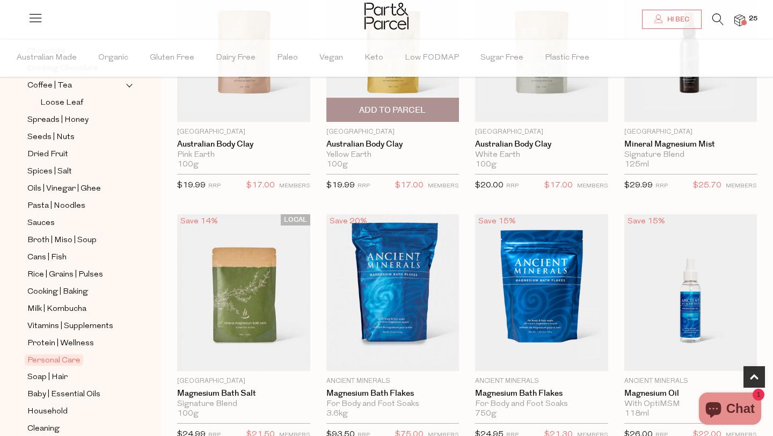
scroll to position [211, 0]
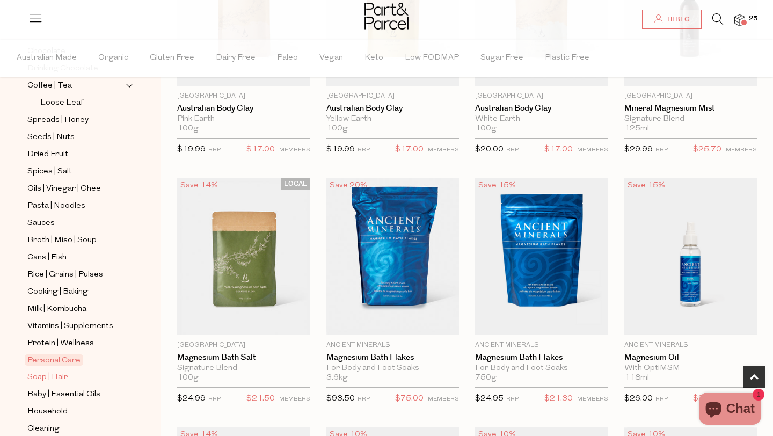
click at [61, 376] on span "Soap | Hair" at bounding box center [47, 377] width 40 height 13
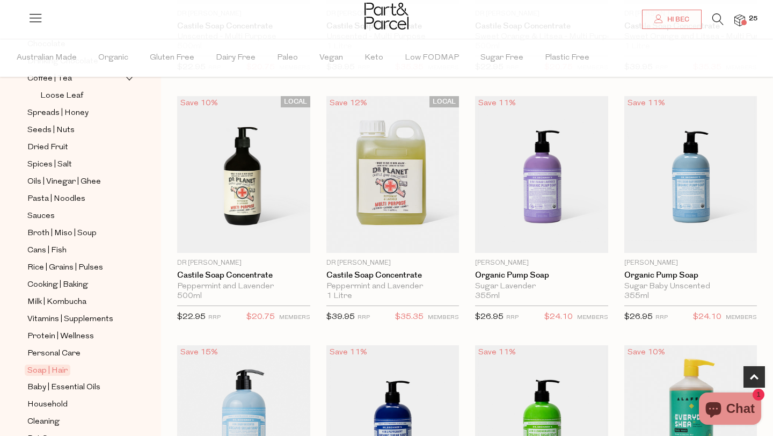
scroll to position [369, 0]
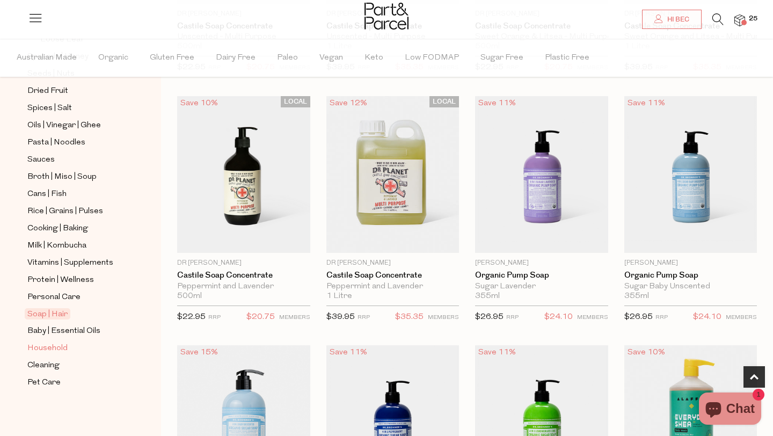
click at [57, 348] on span "Household" at bounding box center [47, 348] width 40 height 13
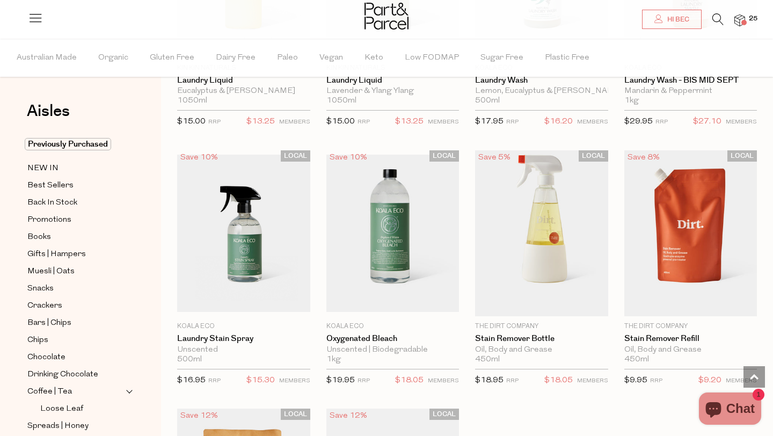
scroll to position [2740, 0]
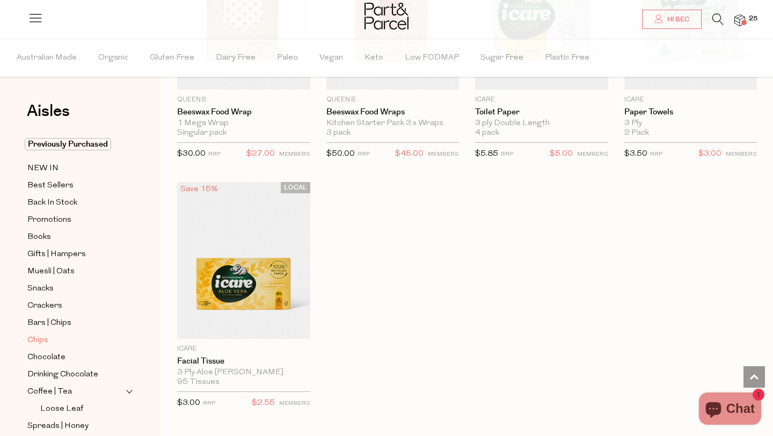
scroll to position [369, 0]
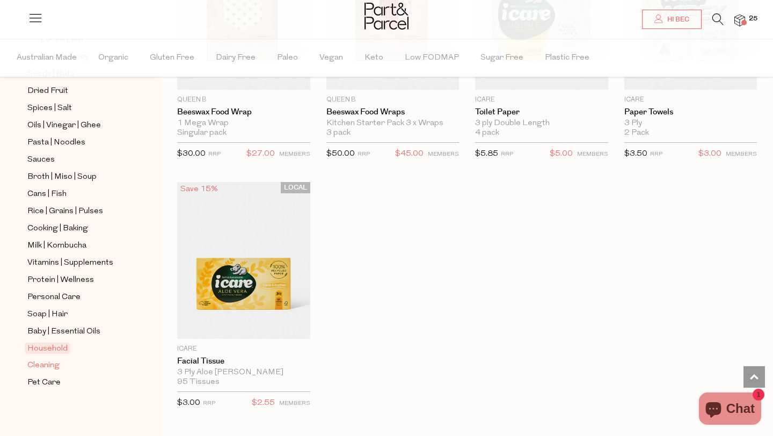
click at [33, 369] on span "Cleaning" at bounding box center [43, 365] width 32 height 13
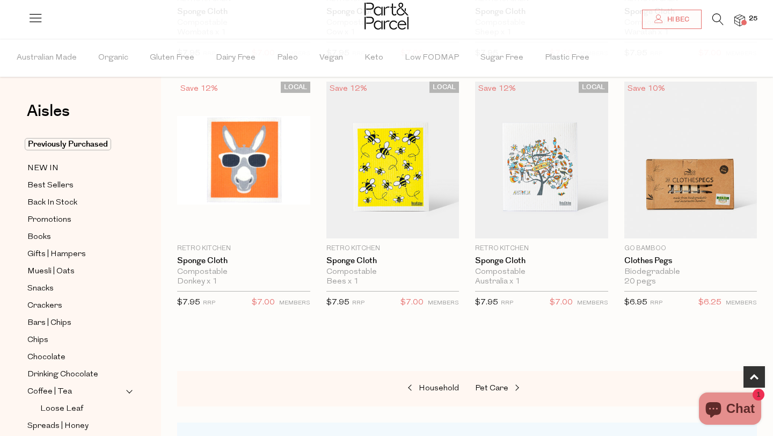
scroll to position [369, 0]
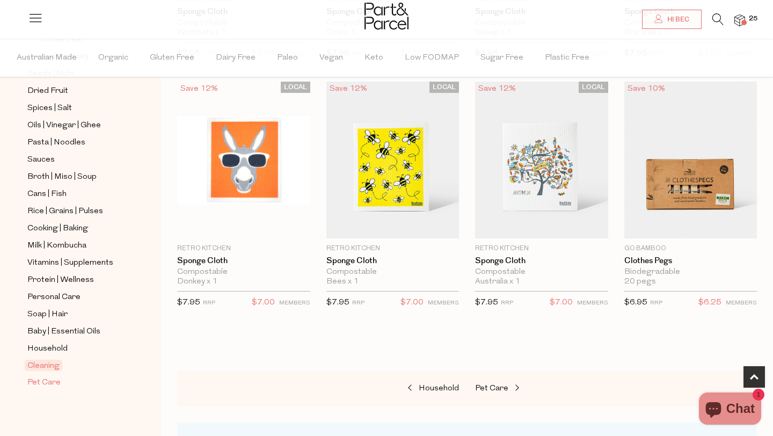
click at [49, 379] on span "Pet Care" at bounding box center [43, 382] width 33 height 13
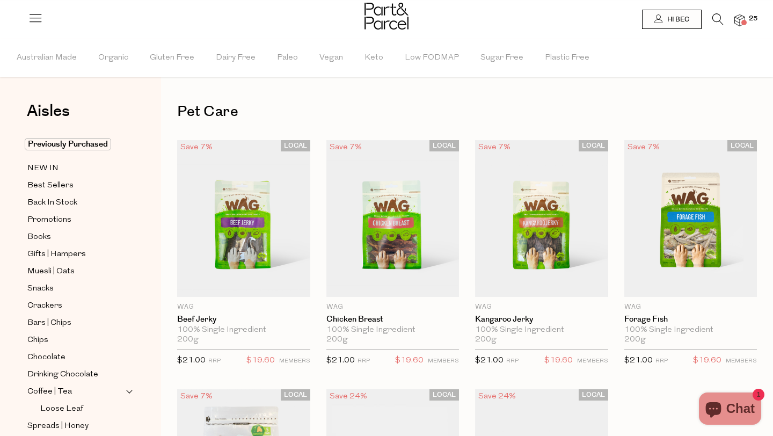
click at [731, 19] on li "25" at bounding box center [734, 20] width 21 height 14
click at [742, 19] on img at bounding box center [740, 20] width 11 height 12
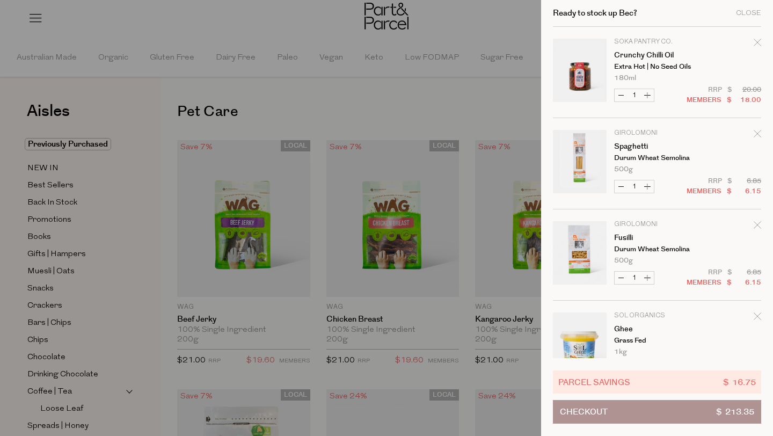
click at [350, 104] on div at bounding box center [386, 218] width 773 height 436
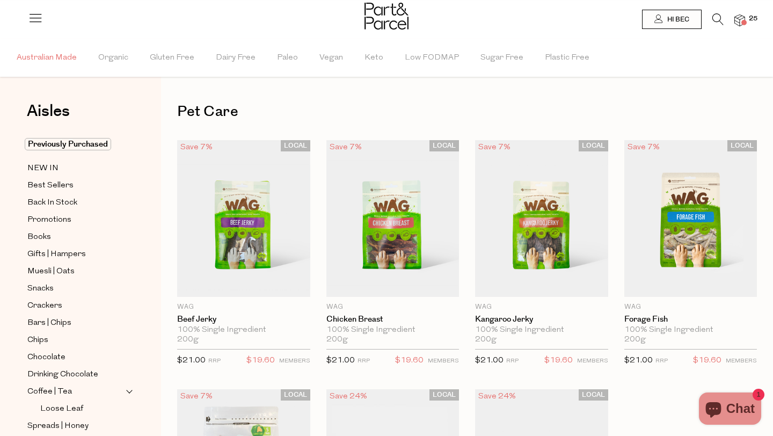
click at [68, 56] on span "Australian Made" at bounding box center [47, 58] width 60 height 38
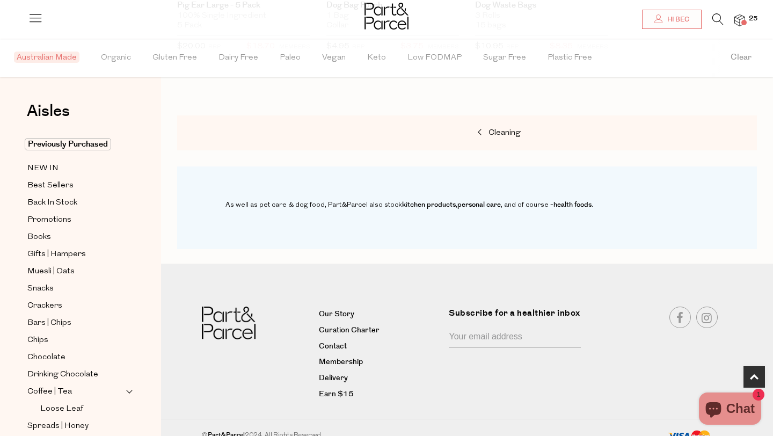
scroll to position [574, 0]
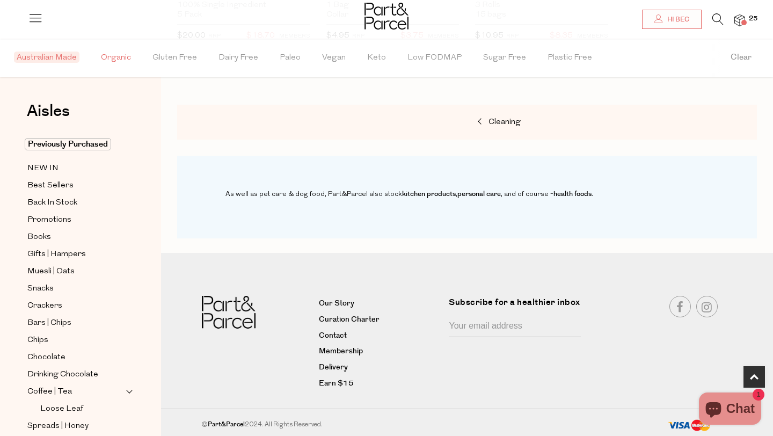
click at [120, 56] on span "Organic" at bounding box center [116, 58] width 30 height 38
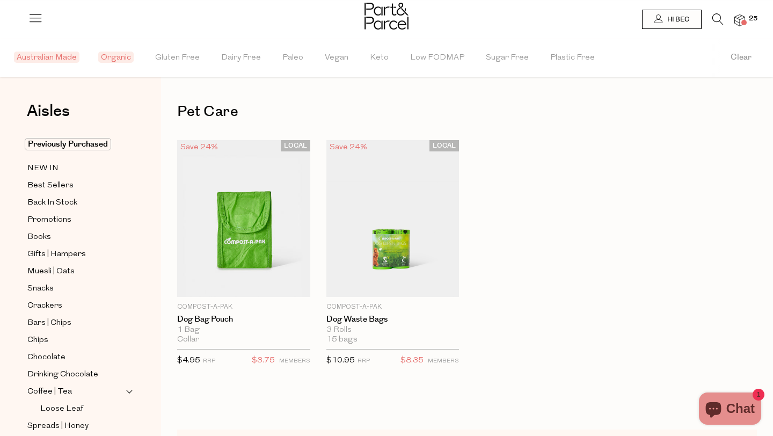
click at [42, 172] on span "NEW IN" at bounding box center [42, 168] width 31 height 13
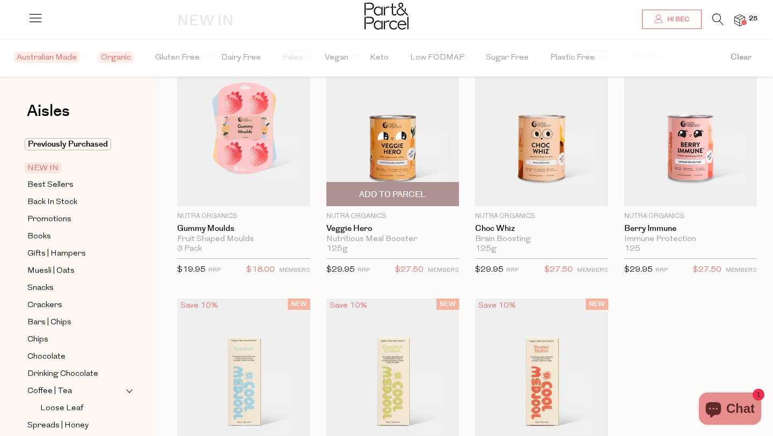
scroll to position [90, 0]
click at [415, 151] on img at bounding box center [393, 128] width 133 height 157
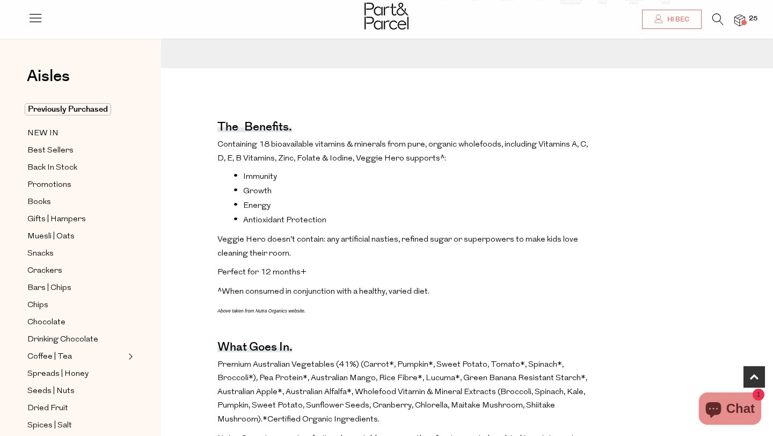
scroll to position [342, 0]
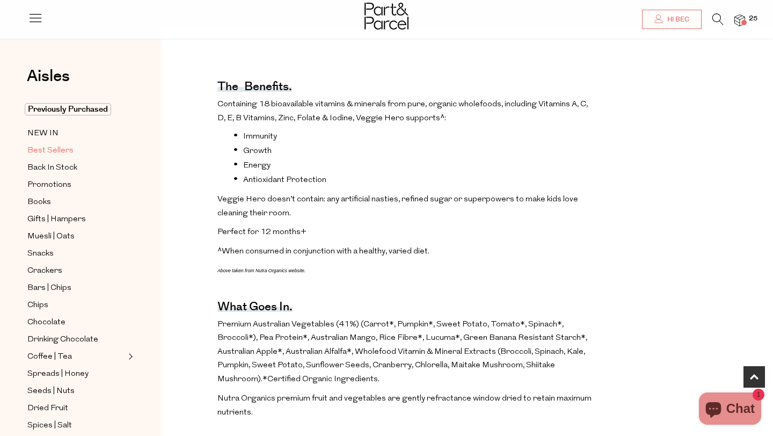
click at [44, 150] on span "Best Sellers" at bounding box center [50, 150] width 46 height 13
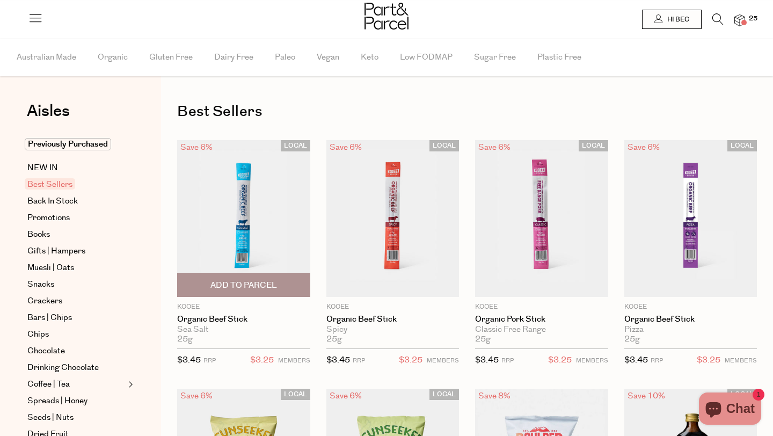
type input "2"
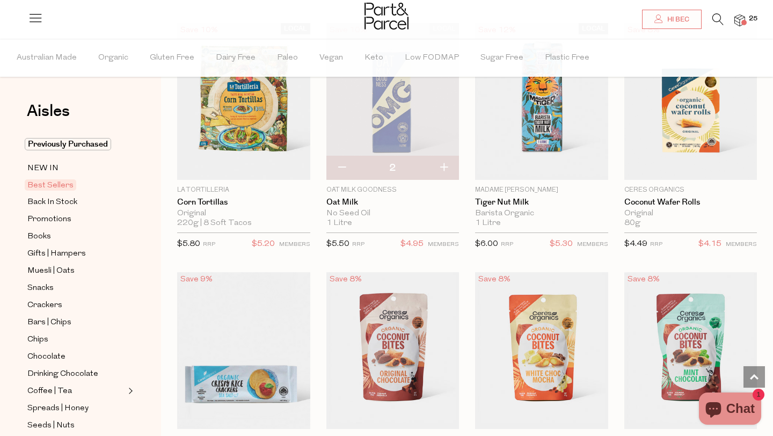
scroll to position [1905, 0]
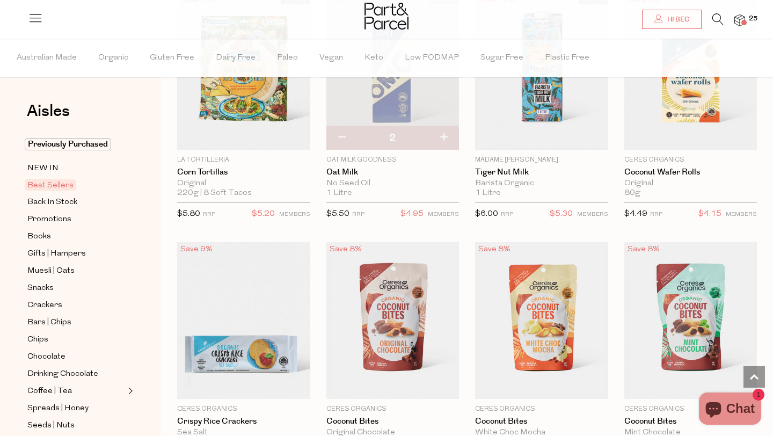
click at [738, 20] on img at bounding box center [740, 20] width 11 height 12
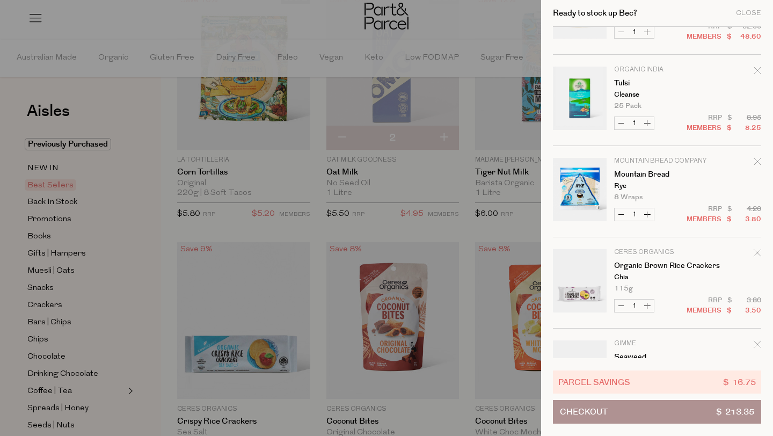
scroll to position [338, 0]
click at [618, 211] on button "Decrease Mountain Bread" at bounding box center [621, 213] width 13 height 12
type input "0"
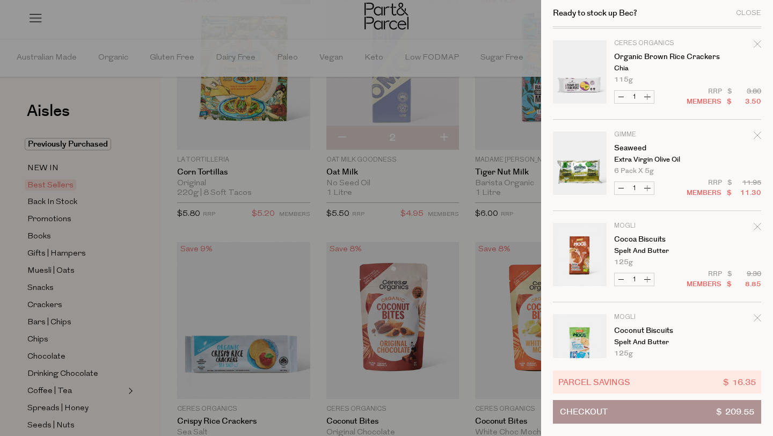
scroll to position [456, 0]
click at [623, 186] on button "Decrease Seaweed" at bounding box center [621, 187] width 13 height 12
type input "0"
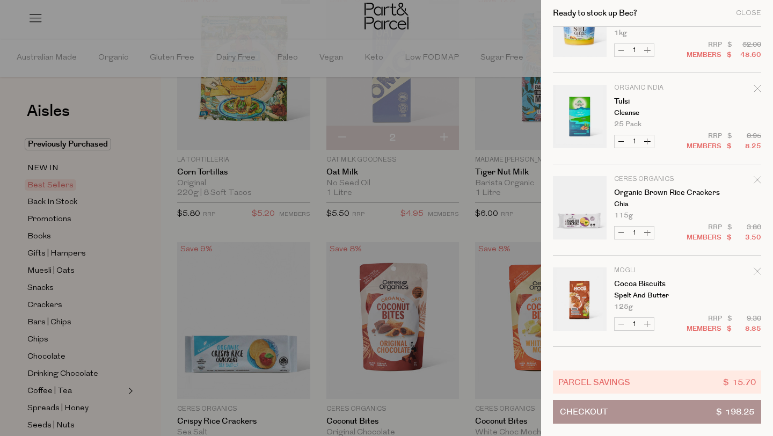
scroll to position [322, 0]
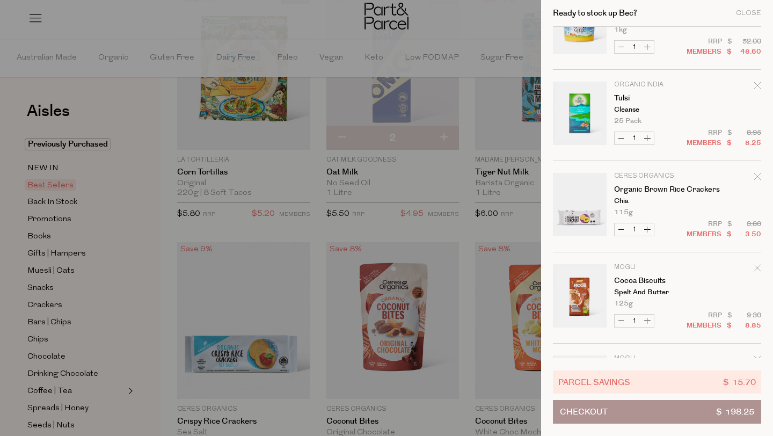
click at [621, 229] on button "Decrease Organic Brown Rice Crackers" at bounding box center [621, 229] width 13 height 12
type input "0"
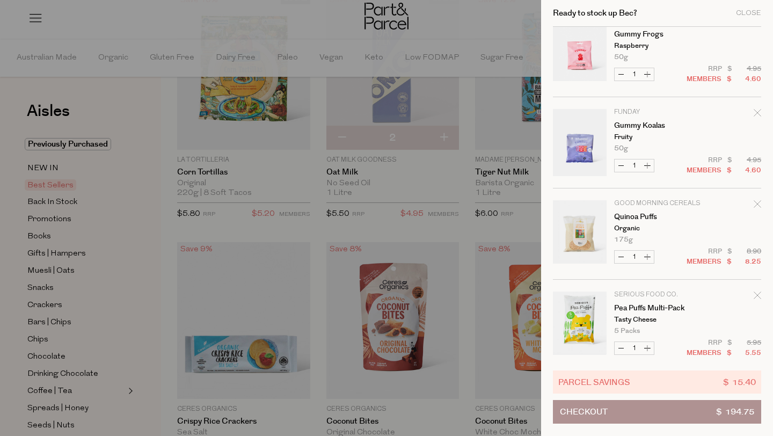
scroll to position [661, 0]
click at [616, 162] on button "Decrease Gummy Koalas" at bounding box center [621, 164] width 13 height 12
type input "0"
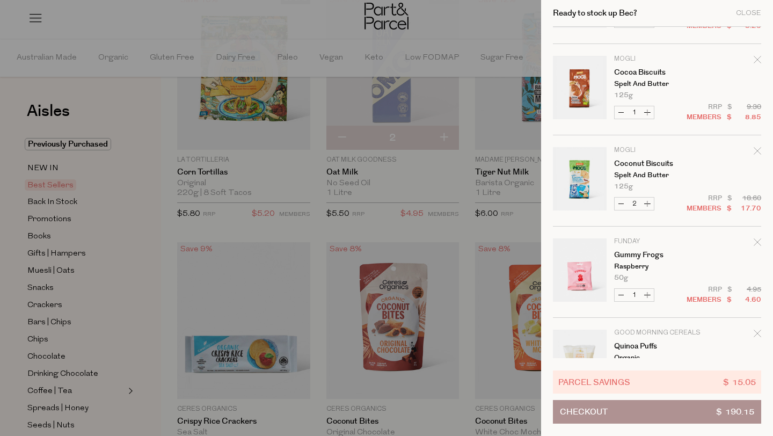
scroll to position [458, 0]
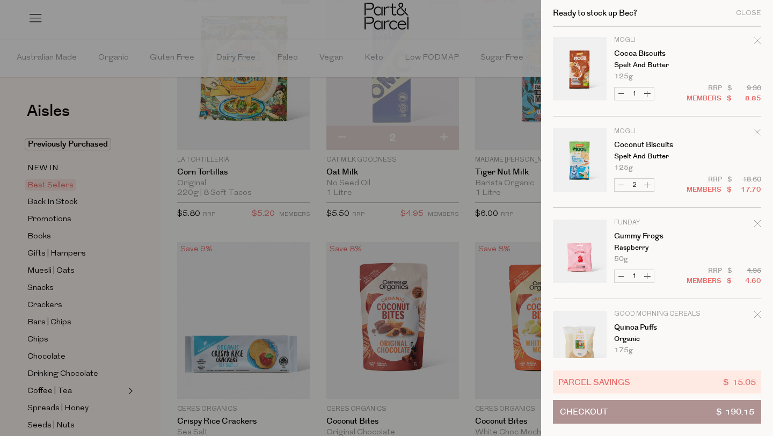
click at [622, 275] on button "Decrease Gummy Frogs" at bounding box center [621, 276] width 13 height 12
type input "0"
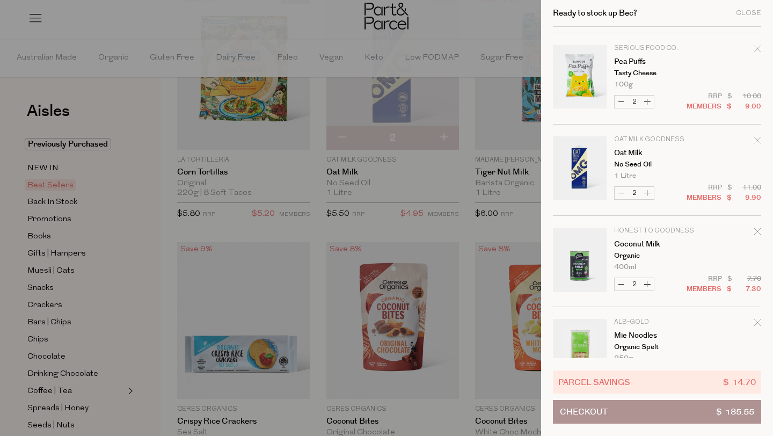
scroll to position [906, 0]
click at [619, 285] on button "Decrease Coconut Milk" at bounding box center [621, 284] width 13 height 12
type input "1"
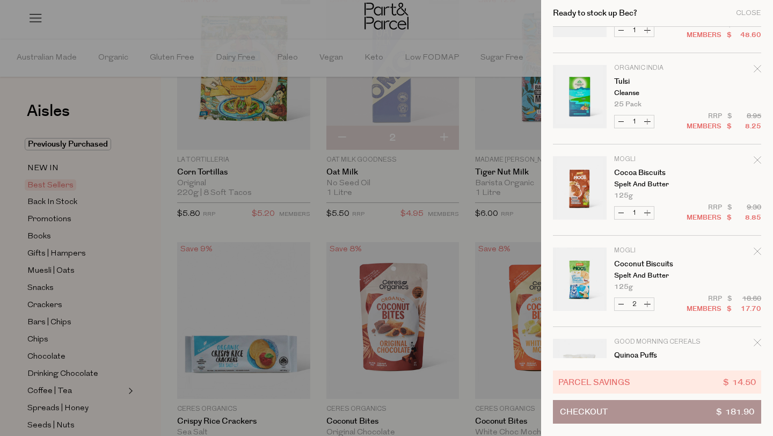
scroll to position [1038, 0]
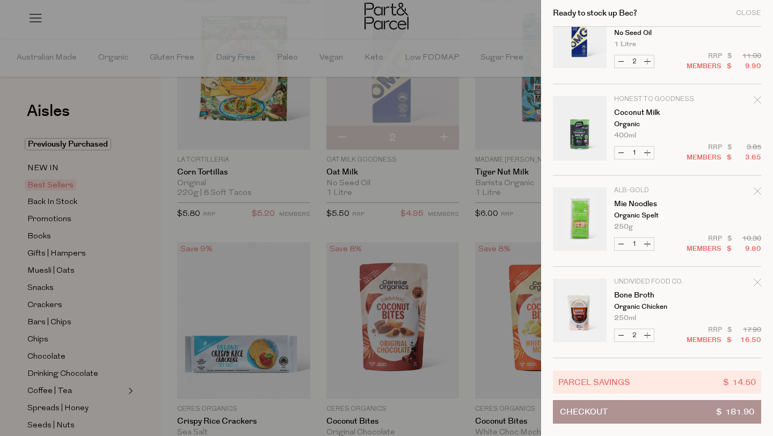
click at [618, 147] on button "Decrease Coconut Milk" at bounding box center [621, 153] width 13 height 12
type input "0"
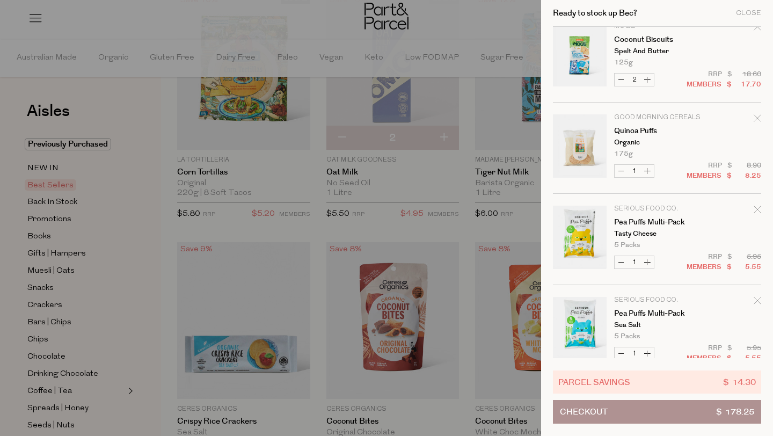
scroll to position [0, 0]
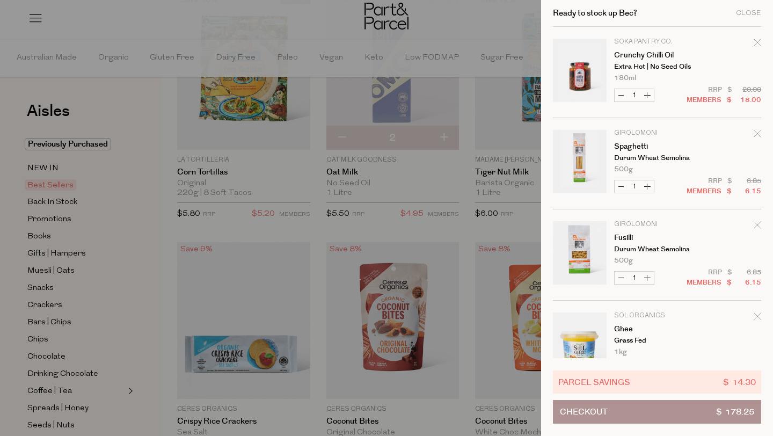
click at [600, 420] on span "Checkout" at bounding box center [584, 412] width 48 height 23
